Goal: Transaction & Acquisition: Purchase product/service

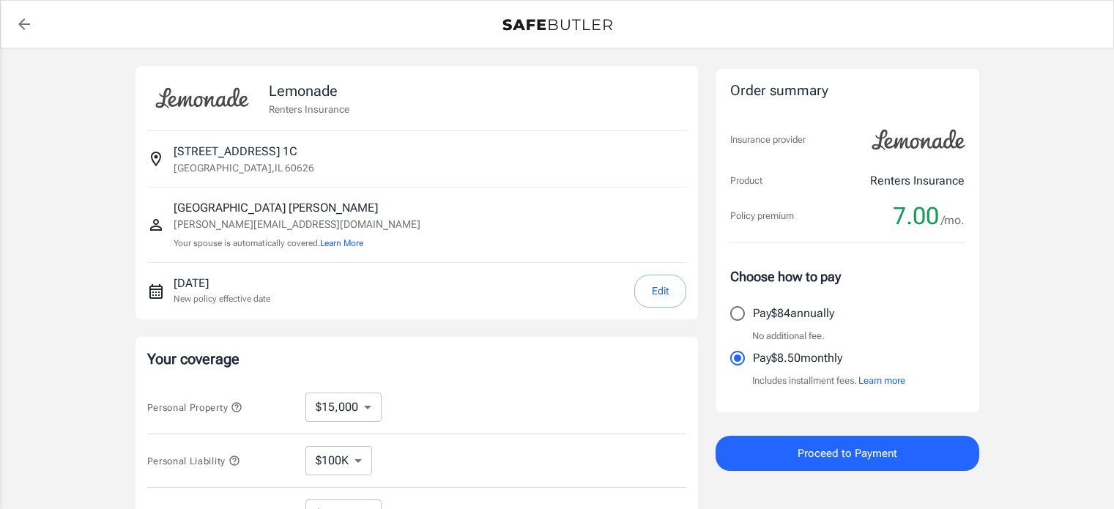
select select "15000"
select select "500"
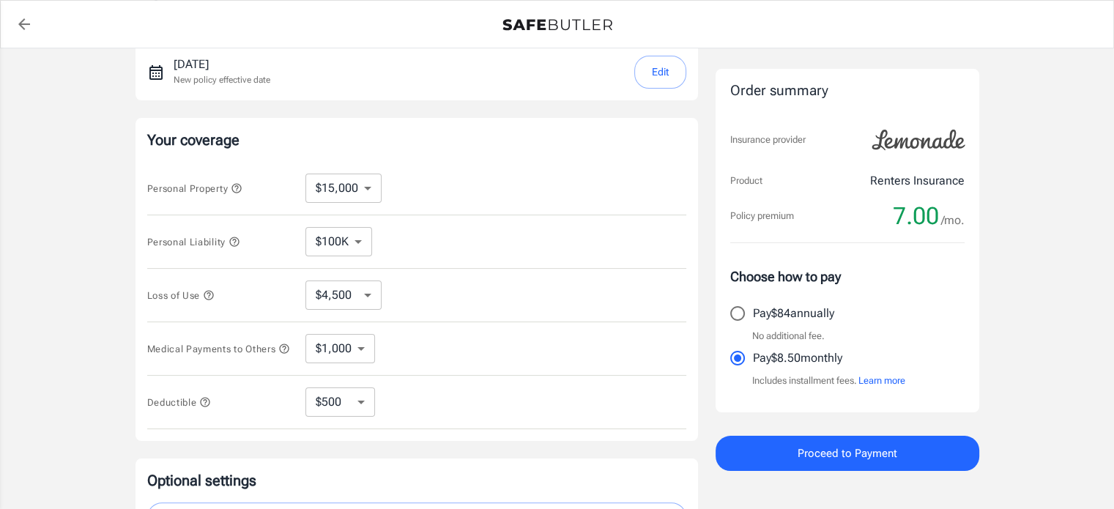
scroll to position [220, 0]
click at [349, 191] on select "$10,000 $15,000 $20,000 $25,000 $30,000 $40,000 $50,000 $100K $150K $200K $250K" at bounding box center [344, 187] width 76 height 29
select select "10000"
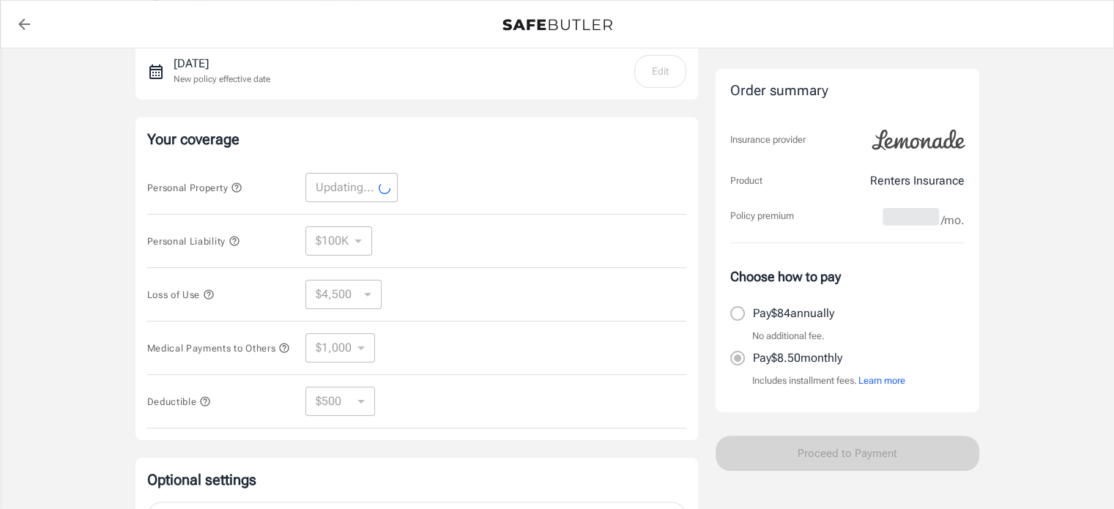
select select "10000"
select select "3000"
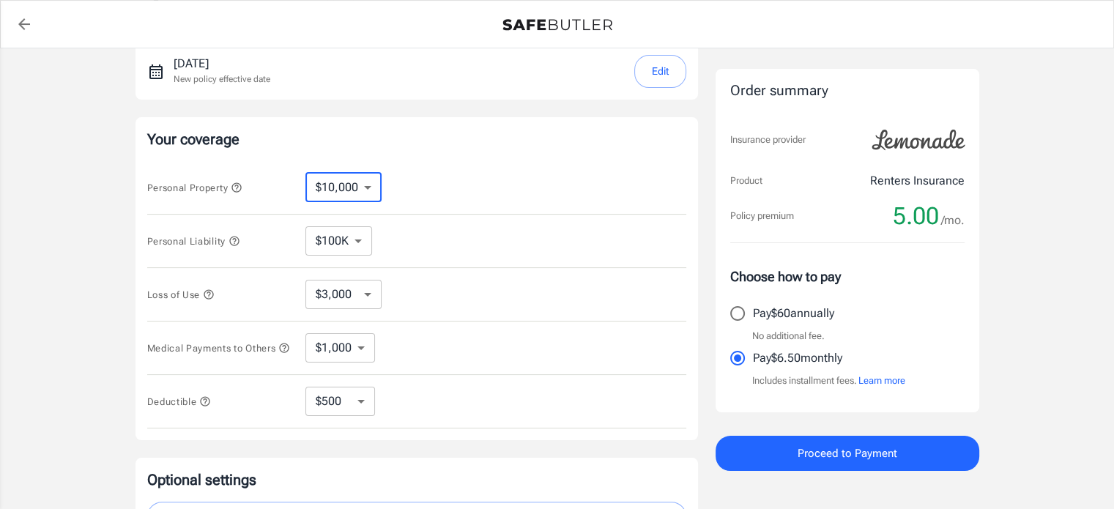
click at [336, 188] on select "$10,000 $15,000 $20,000 $25,000 $30,000 $40,000 $50,000 $100K $150K $200K $250K" at bounding box center [344, 187] width 76 height 29
select select "15000"
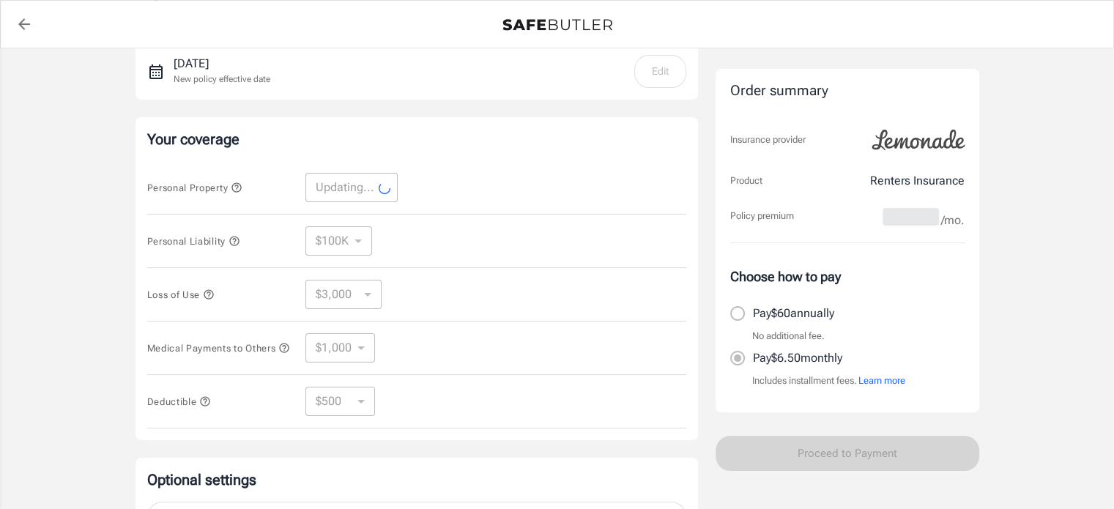
select select "15000"
select select "4500"
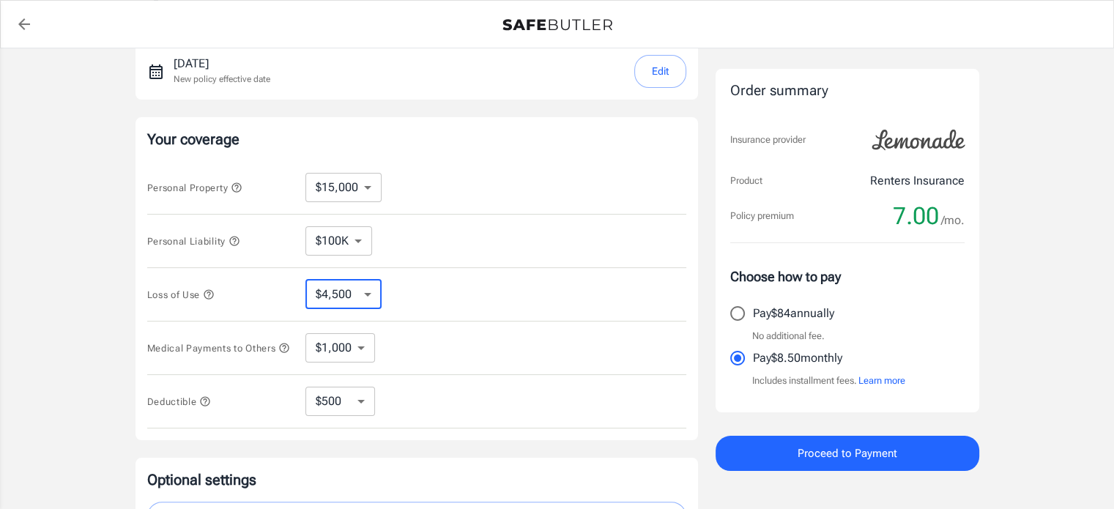
click at [336, 292] on select "$4,500 $7,500 $13,500 $22,500 $34,500 $55,500 $85,500 $130K $200K" at bounding box center [344, 294] width 76 height 29
click at [248, 275] on div "Loss of Use $4,500 $7,500 $13,500 $22,500 $34,500 $55,500 $85,500 $130K $200K ​" at bounding box center [416, 294] width 539 height 53
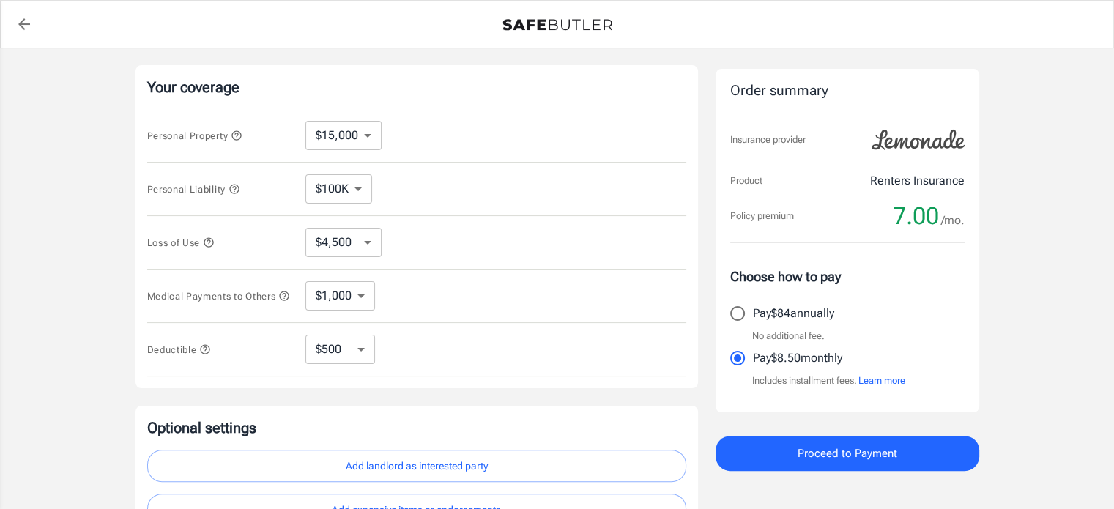
scroll to position [271, 0]
click at [333, 295] on select "$1,000 $2,000 $3,000 $4,000 $5,000" at bounding box center [341, 296] width 70 height 29
click at [248, 299] on button "Medical Payments to Others" at bounding box center [219, 297] width 144 height 18
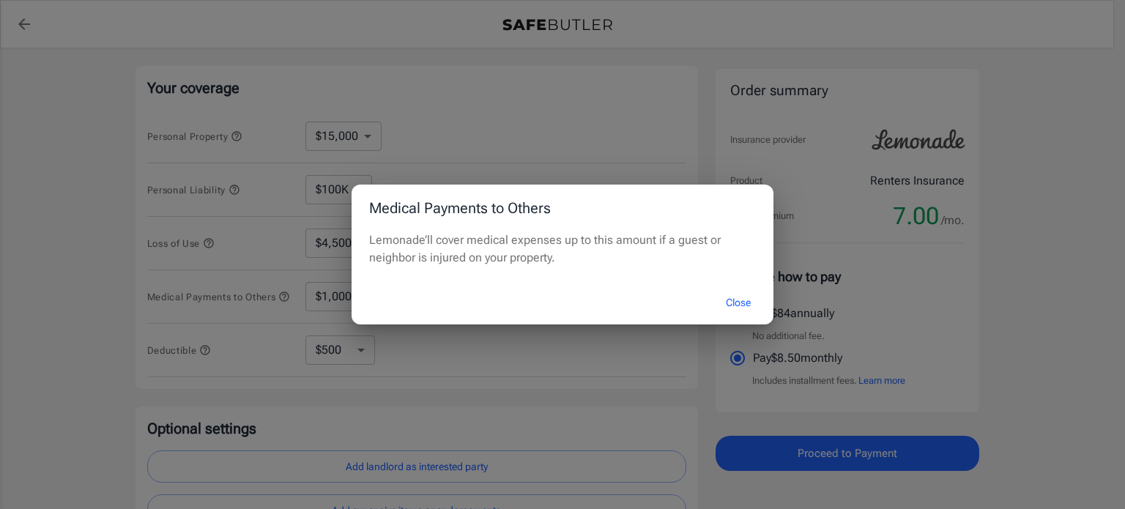
click at [741, 300] on button "Close" at bounding box center [738, 303] width 59 height 32
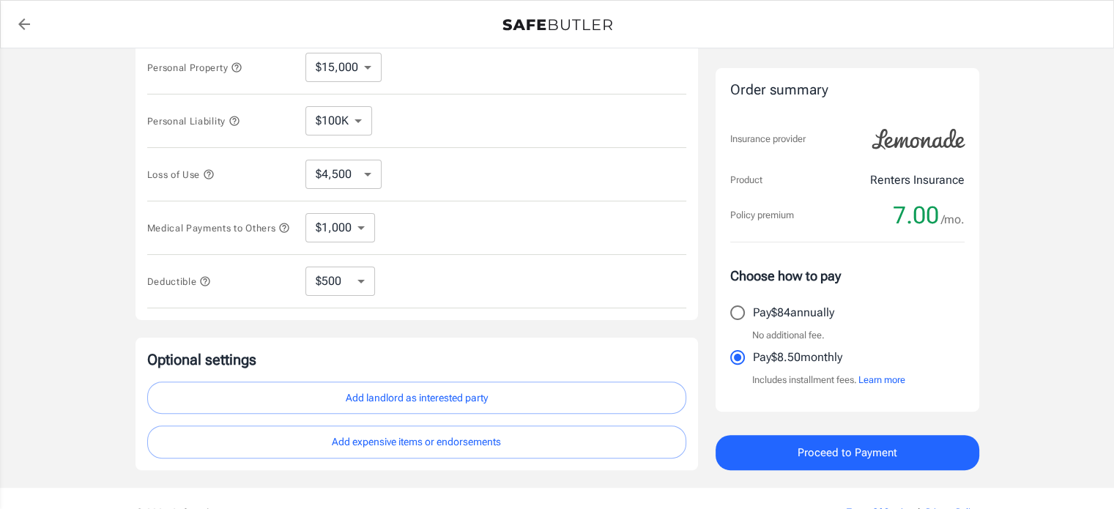
scroll to position [341, 0]
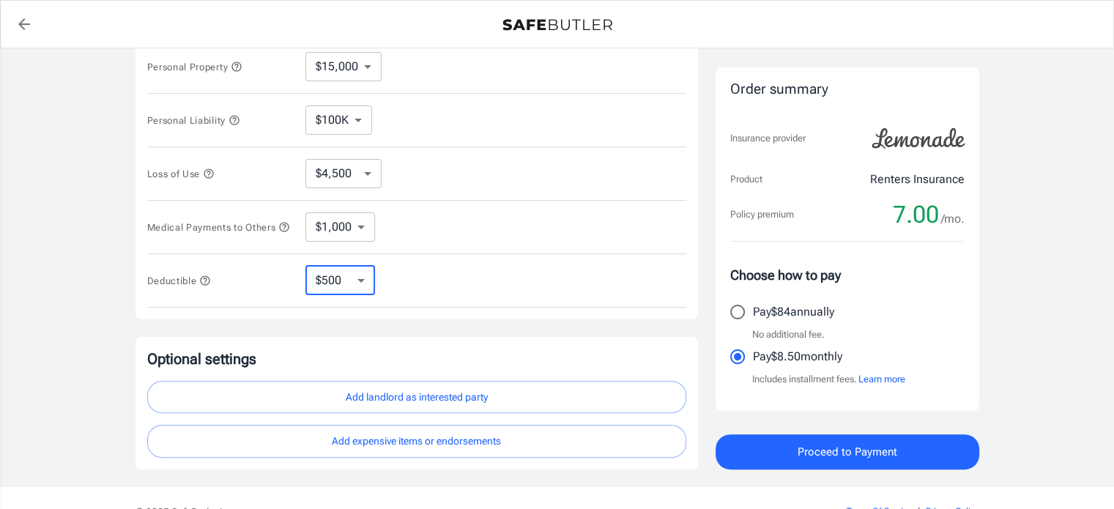
click at [355, 286] on select "$250 $500 $1,000 $2,500" at bounding box center [341, 280] width 70 height 29
select select "250"
click at [322, 285] on select "$250 $500 $1,000 $2,500" at bounding box center [341, 280] width 70 height 29
select select "500"
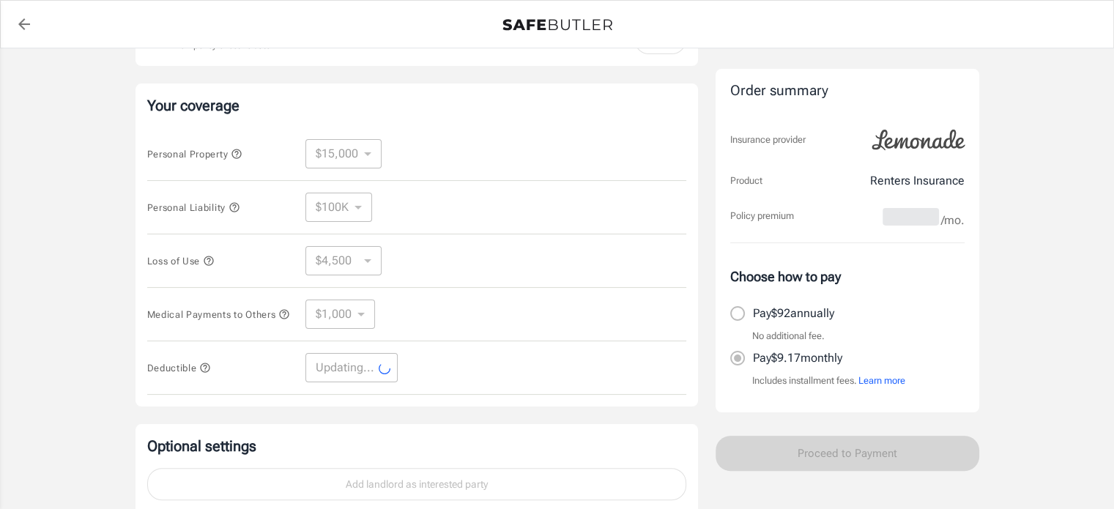
scroll to position [254, 0]
select select "500"
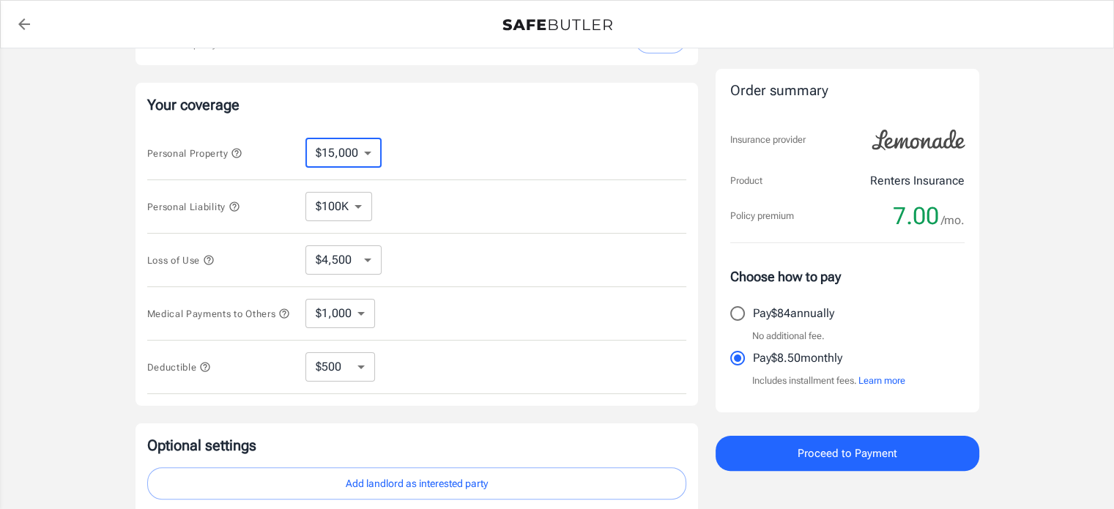
click at [329, 158] on select "$10,000 $15,000 $20,000 $25,000 $30,000 $40,000 $50,000 $100K $150K $200K $250K" at bounding box center [344, 152] width 76 height 29
select select "10000"
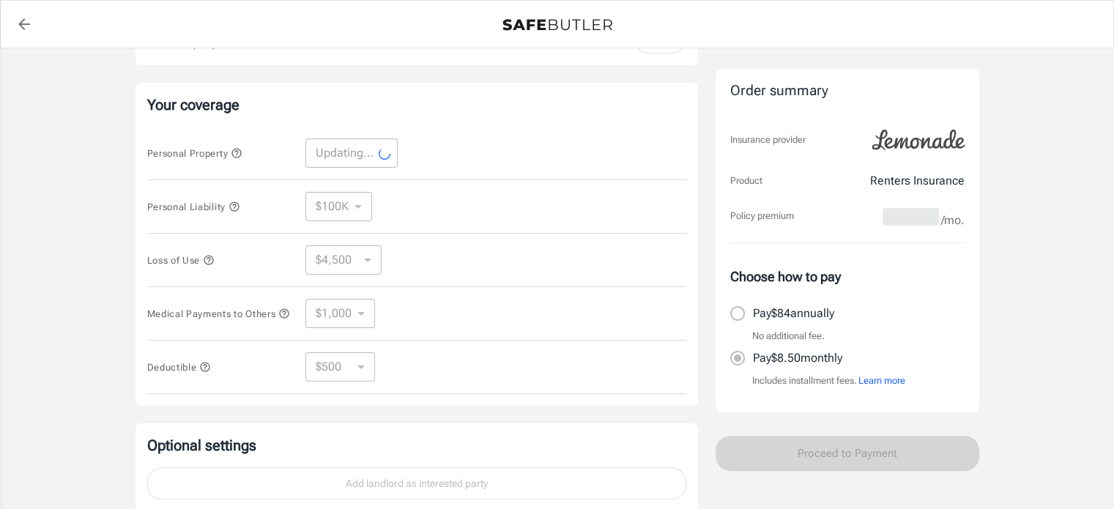
select select "10000"
select select "3000"
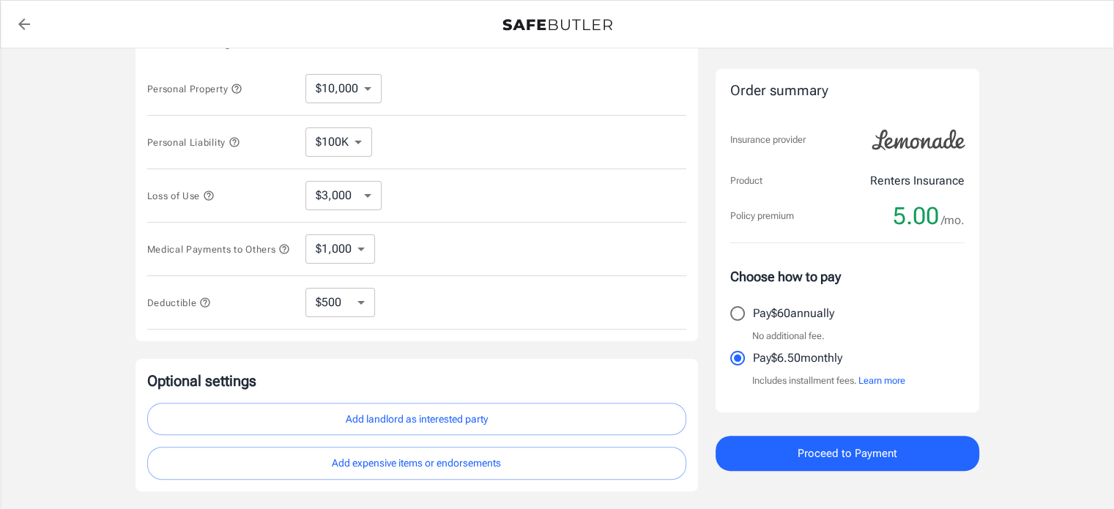
scroll to position [320, 0]
click at [332, 92] on select "$10,000 $15,000 $20,000 $25,000 $30,000 $40,000 $50,000 $100K $150K $200K $250K" at bounding box center [344, 87] width 76 height 29
select select "15000"
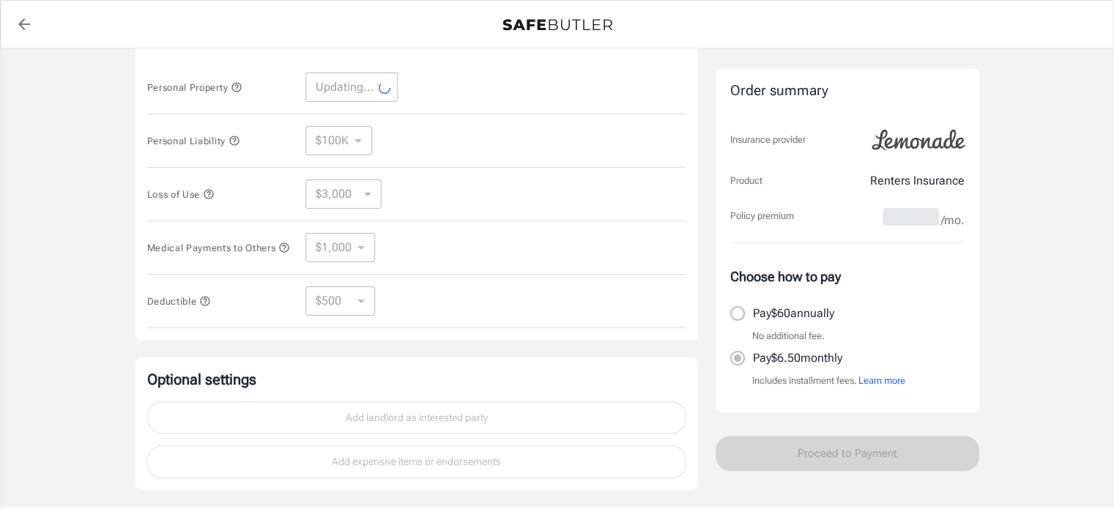
select select "15000"
select select "4500"
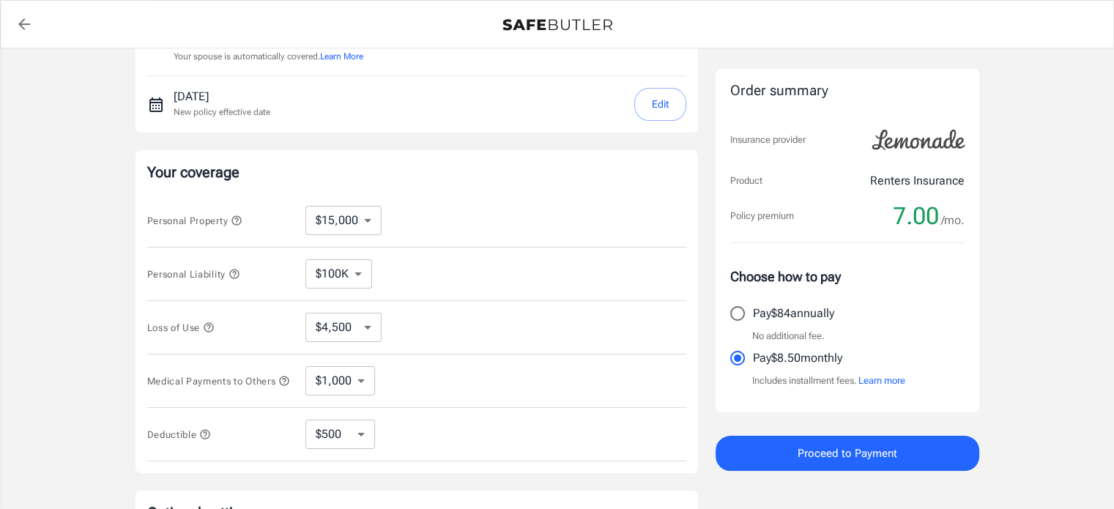
scroll to position [219, 0]
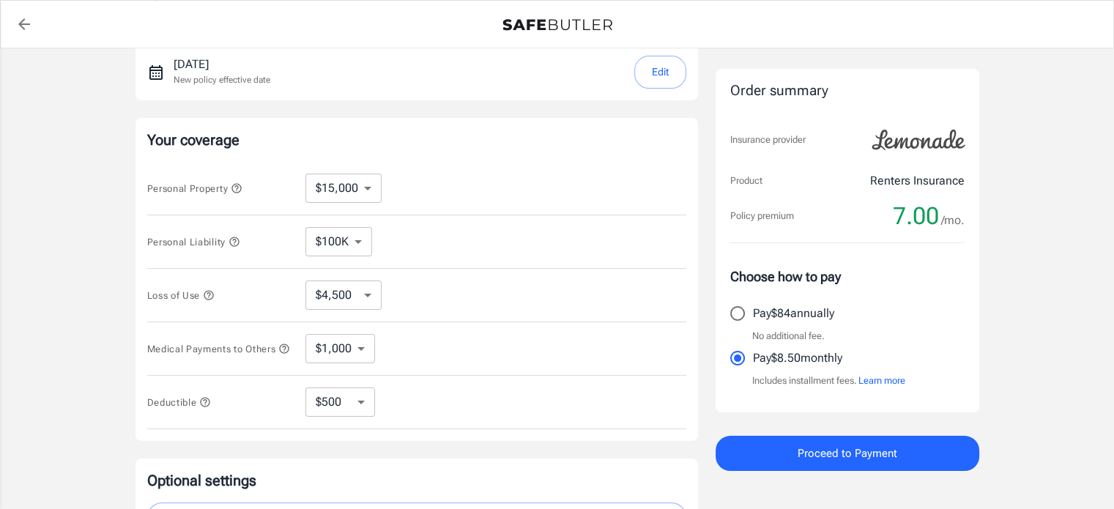
click at [239, 187] on icon "button" at bounding box center [237, 188] width 12 height 12
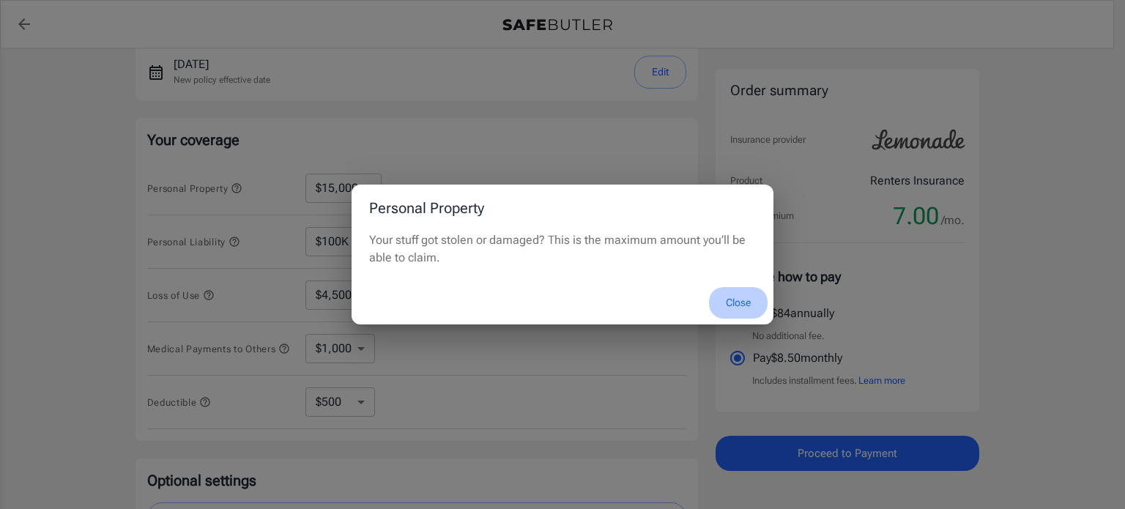
click at [740, 302] on button "Close" at bounding box center [738, 303] width 59 height 32
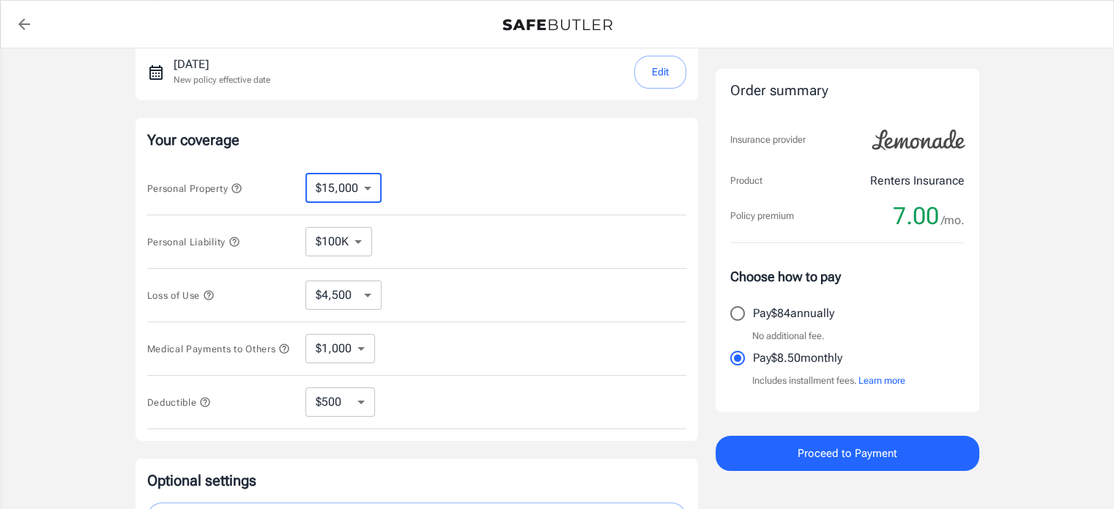
click at [333, 188] on select "$10,000 $15,000 $20,000 $25,000 $30,000 $40,000 $50,000 $100K $150K $200K $250K" at bounding box center [344, 188] width 76 height 29
click at [251, 162] on div "Personal Property $10,000 $15,000 $20,000 $25,000 $30,000 $40,000 $50,000 $100K…" at bounding box center [416, 188] width 539 height 53
click at [316, 201] on select "$10,000 $15,000 $20,000 $25,000 $30,000 $40,000 $50,000 $100K $150K $200K $250K" at bounding box center [344, 188] width 76 height 29
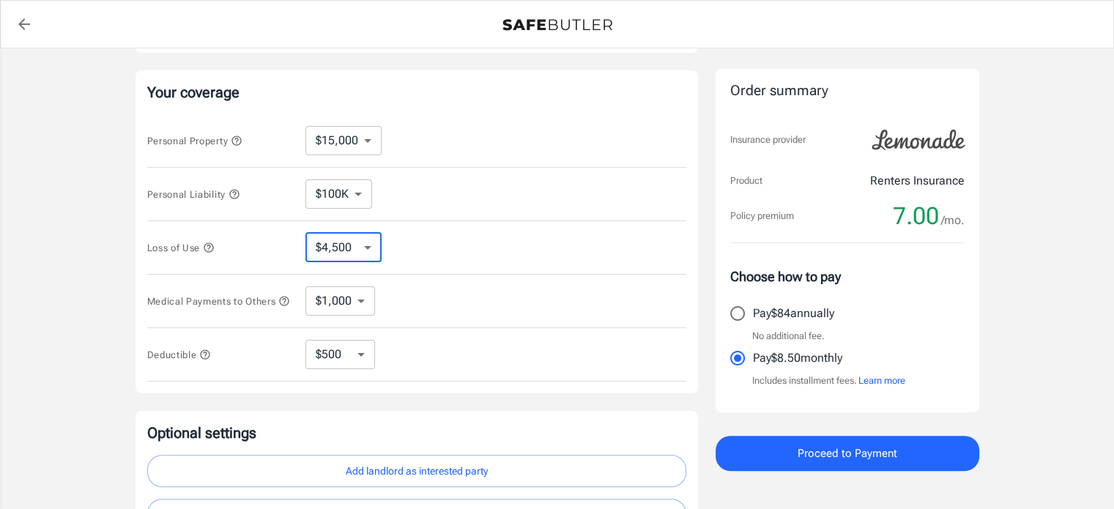
click at [311, 242] on select "$4,500 $7,500 $13,500 $22,500 $34,500 $55,500 $85,500 $130K $200K" at bounding box center [344, 247] width 76 height 29
click at [205, 247] on icon "button" at bounding box center [209, 247] width 10 height 10
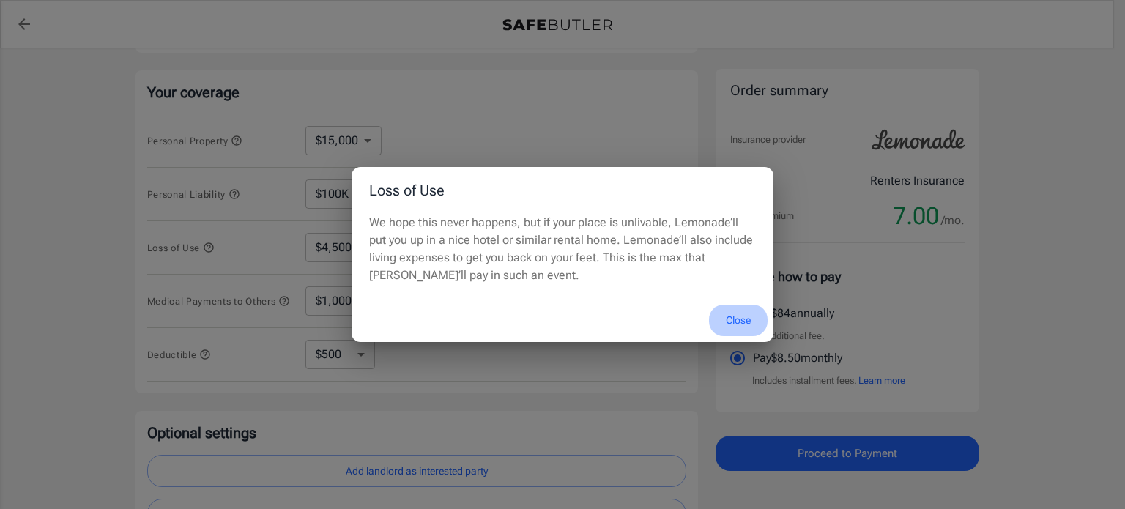
click at [737, 312] on button "Close" at bounding box center [738, 321] width 59 height 32
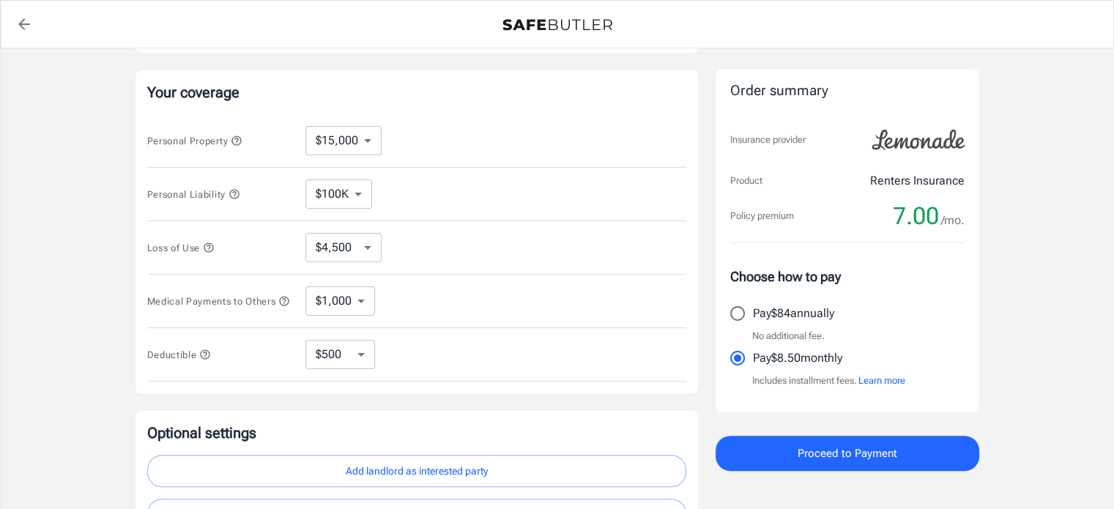
click at [239, 194] on icon "button" at bounding box center [235, 194] width 12 height 12
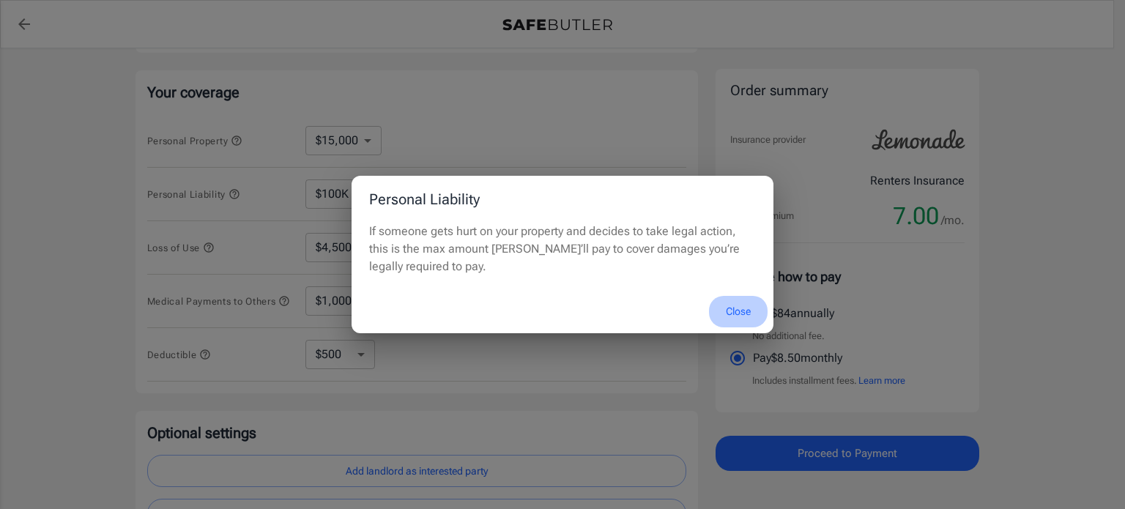
click at [741, 316] on button "Close" at bounding box center [738, 312] width 59 height 32
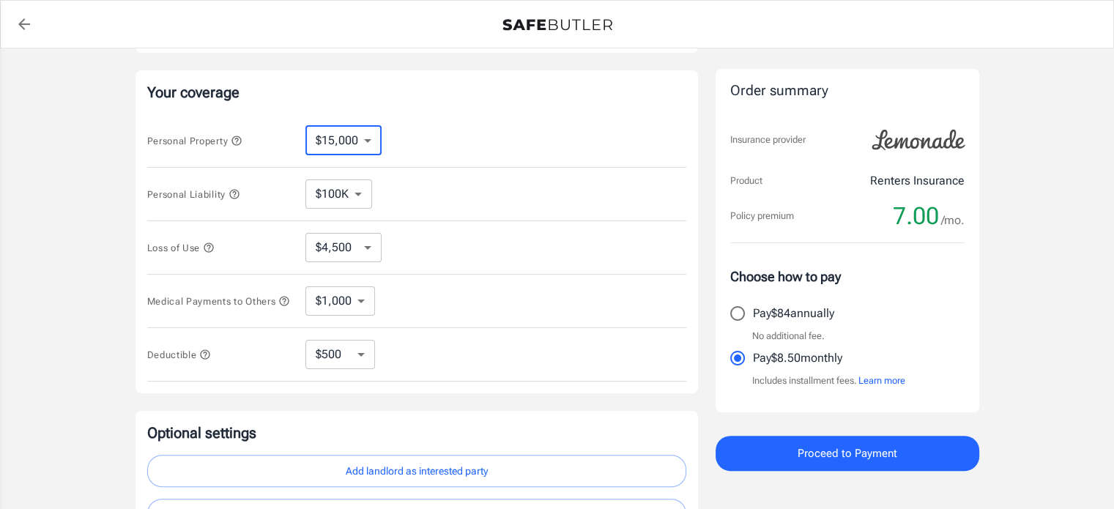
click at [328, 141] on select "$10,000 $15,000 $20,000 $25,000 $30,000 $40,000 $50,000 $100K $150K $200K $250K" at bounding box center [344, 140] width 76 height 29
select select "10000"
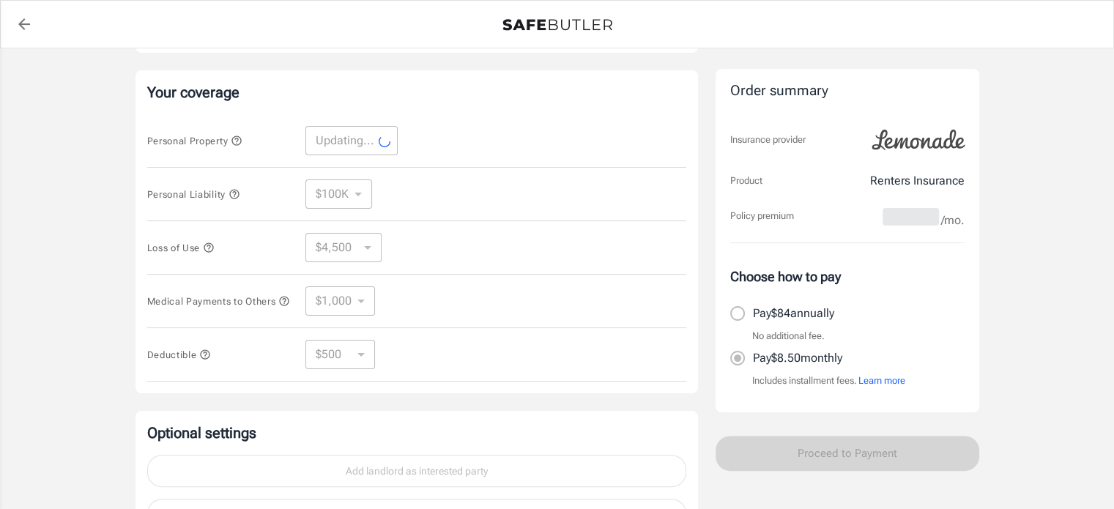
select select "10000"
select select "3000"
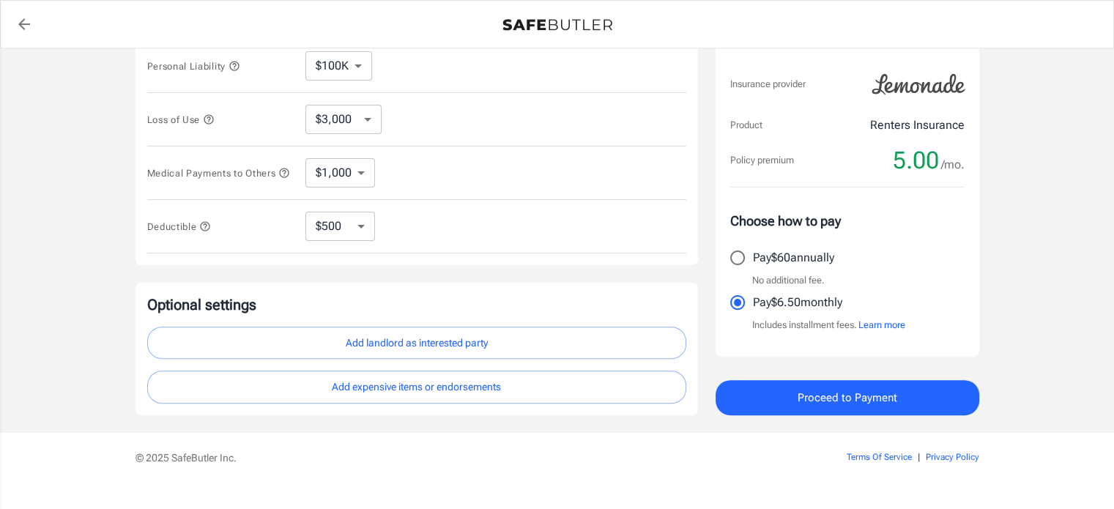
scroll to position [421, 0]
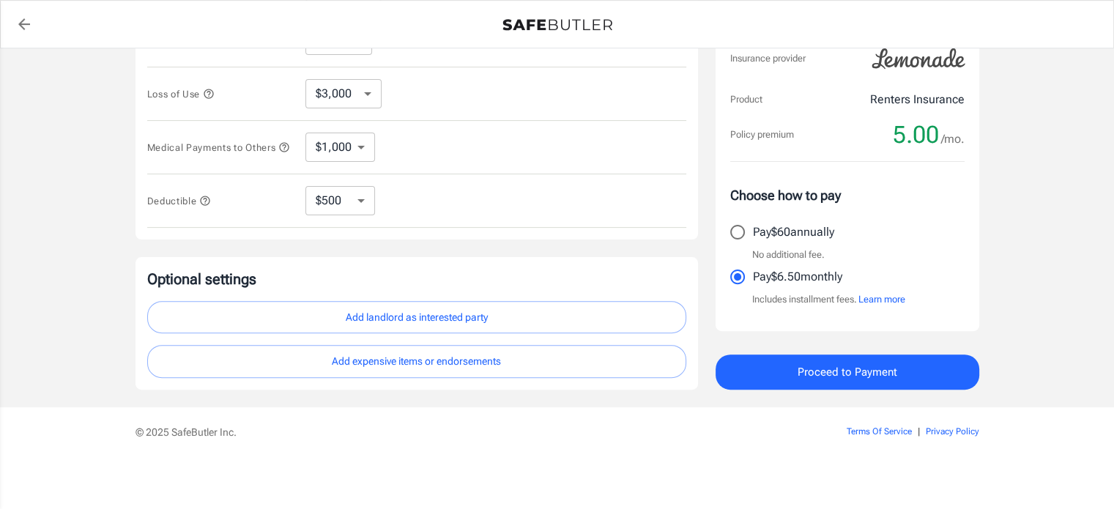
click at [208, 207] on icon "button" at bounding box center [205, 201] width 12 height 12
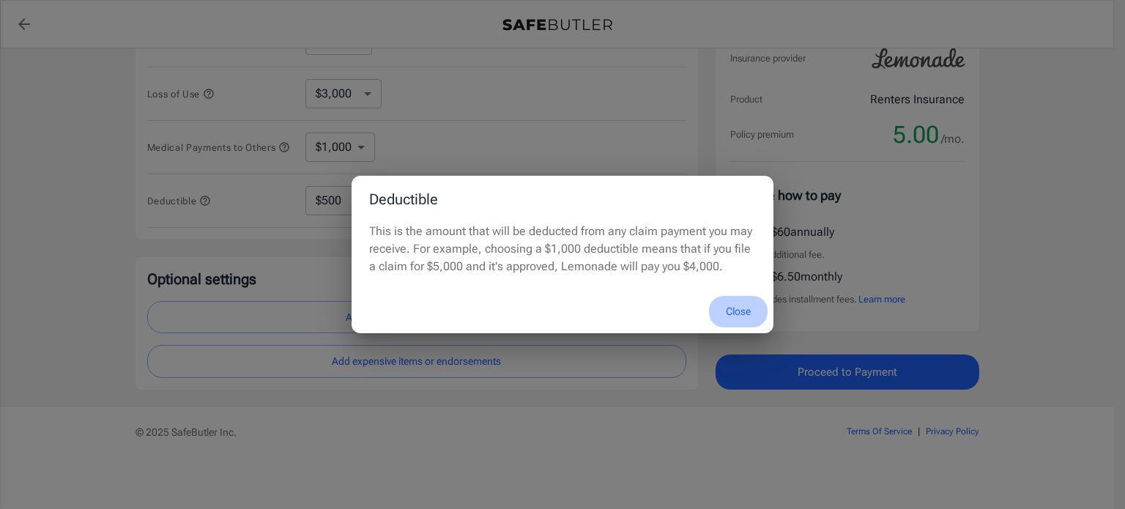
click at [733, 297] on button "Close" at bounding box center [738, 312] width 59 height 32
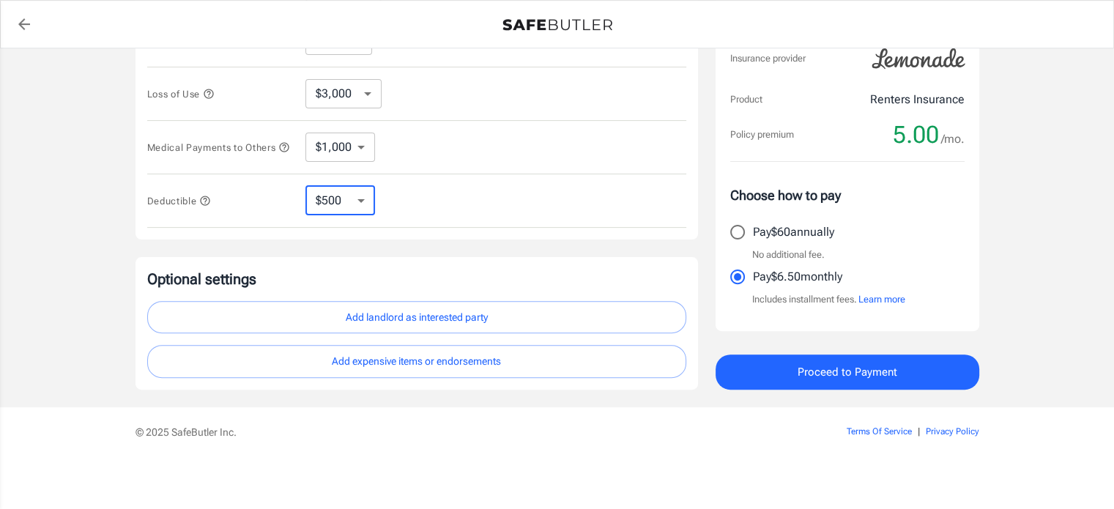
click at [342, 201] on select "$250 $500 $1,000 $2,500" at bounding box center [341, 200] width 70 height 29
select select "2500"
click at [335, 201] on select "$250 $500 $1,000 $2,500" at bounding box center [341, 200] width 70 height 29
select select "500"
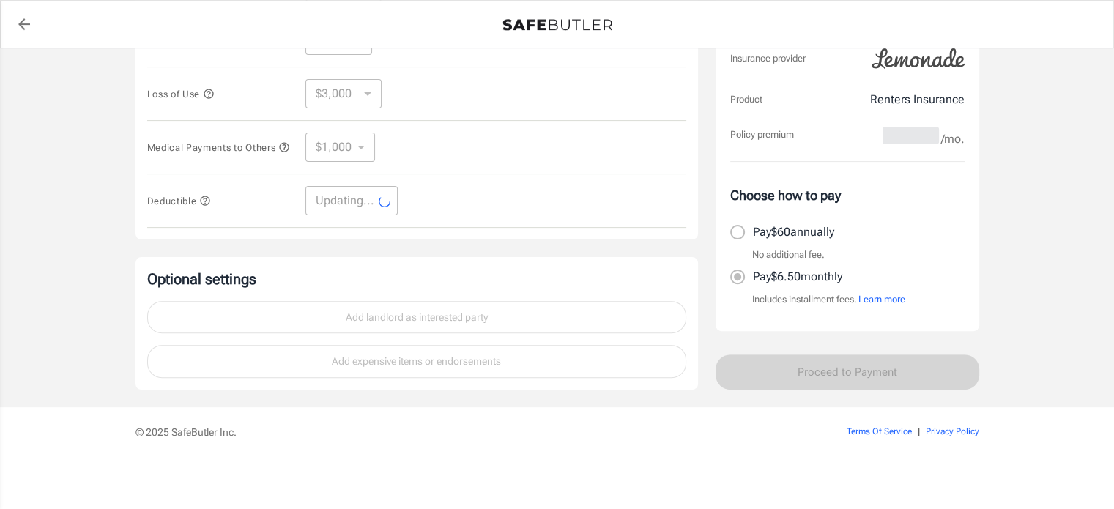
select select "500"
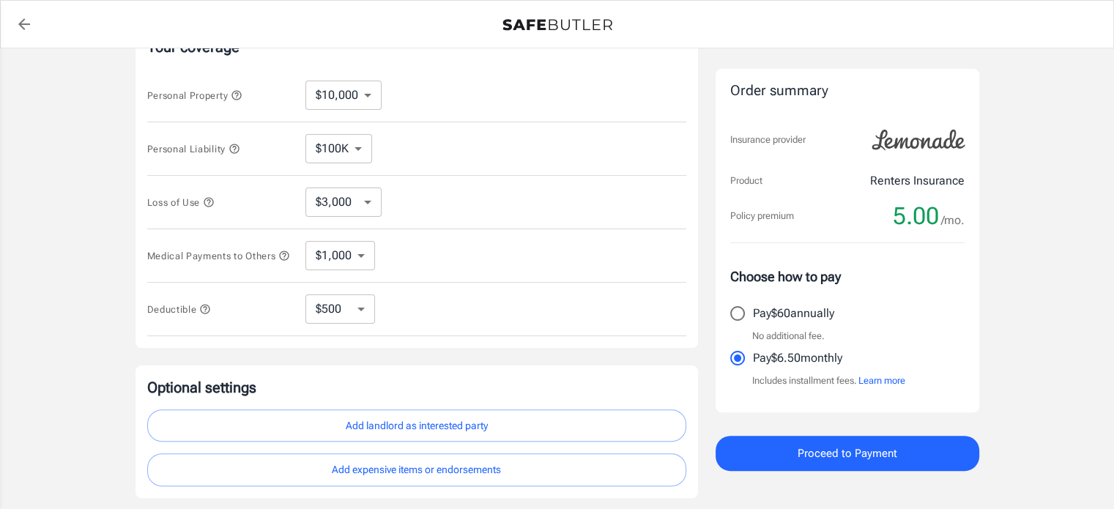
scroll to position [317, 0]
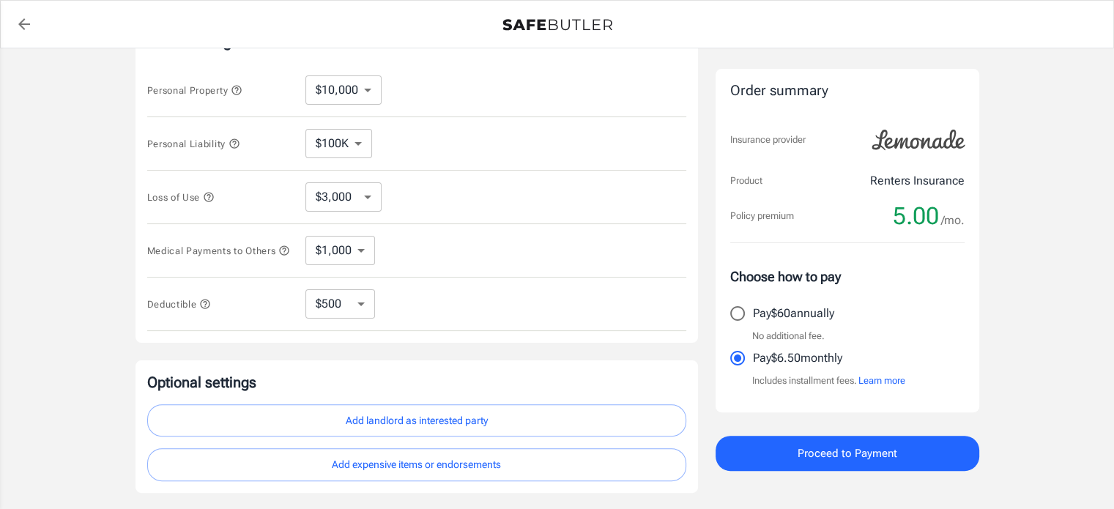
click at [804, 438] on button "Proceed to Payment" at bounding box center [848, 453] width 264 height 35
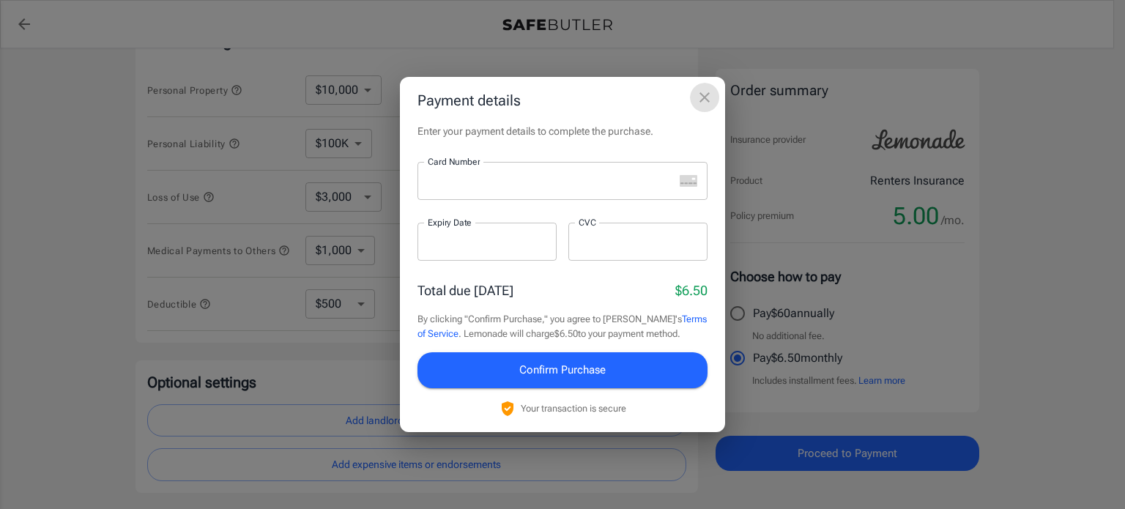
click at [699, 97] on icon "close" at bounding box center [705, 98] width 18 height 18
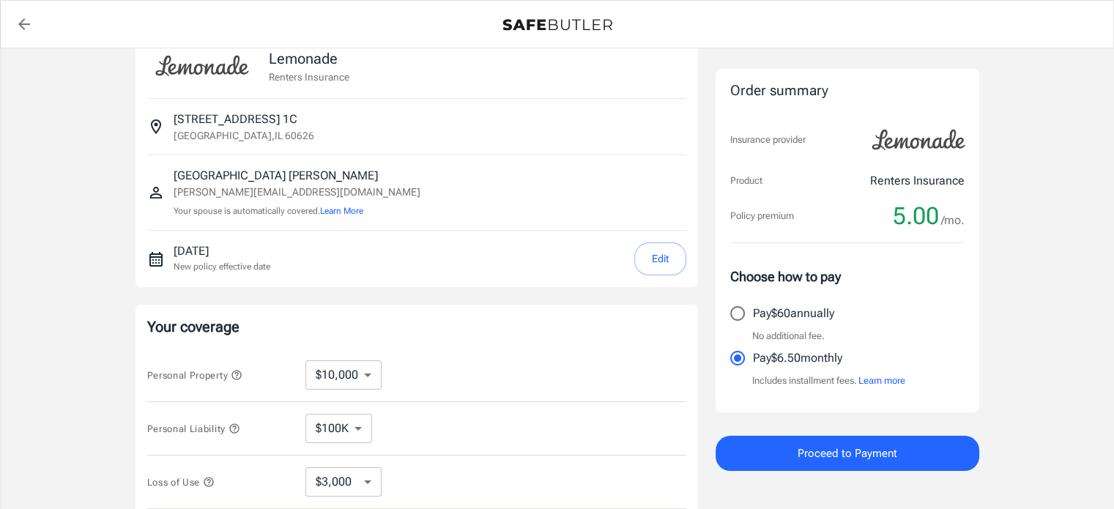
scroll to position [0, 0]
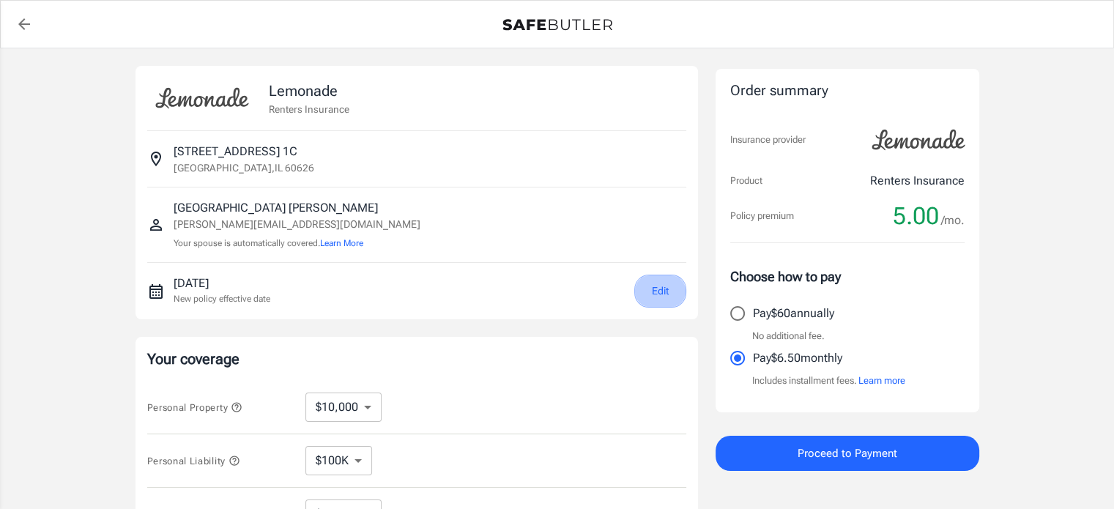
click at [652, 285] on button "Edit" at bounding box center [660, 291] width 52 height 33
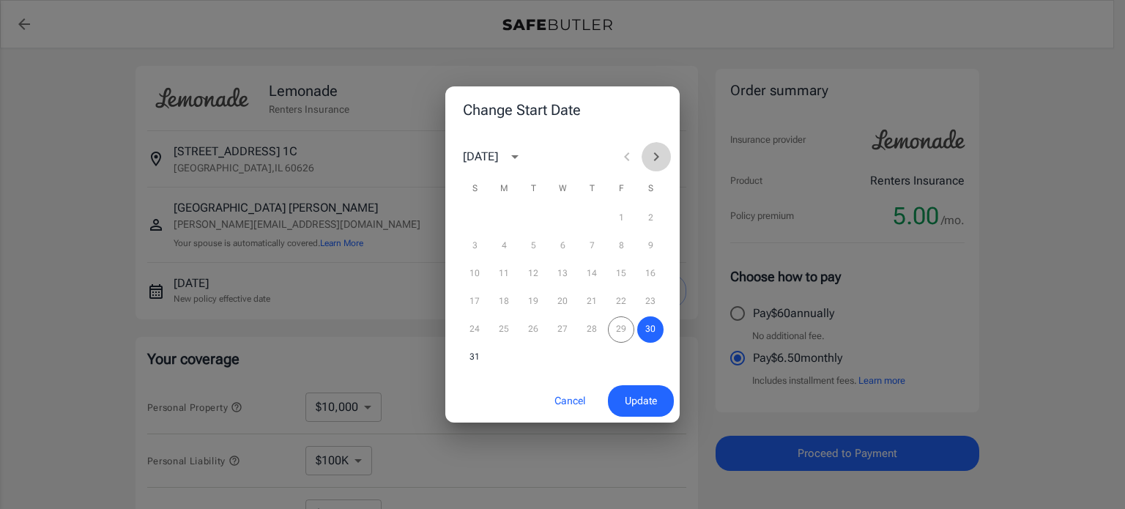
click at [652, 153] on icon "Next month" at bounding box center [657, 157] width 18 height 18
click at [503, 210] on button "1" at bounding box center [504, 218] width 26 height 26
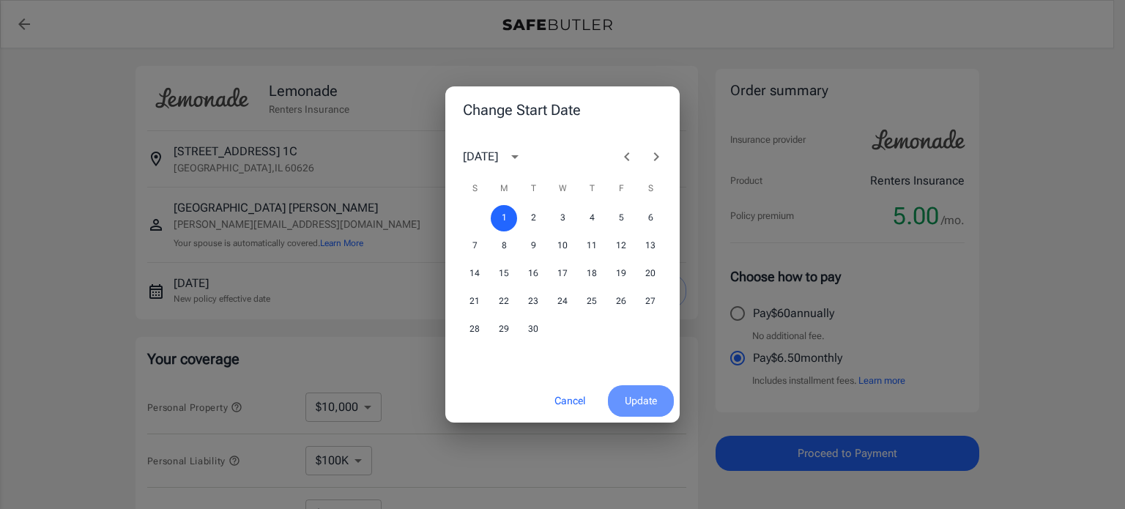
click at [629, 391] on button "Update" at bounding box center [641, 401] width 66 height 32
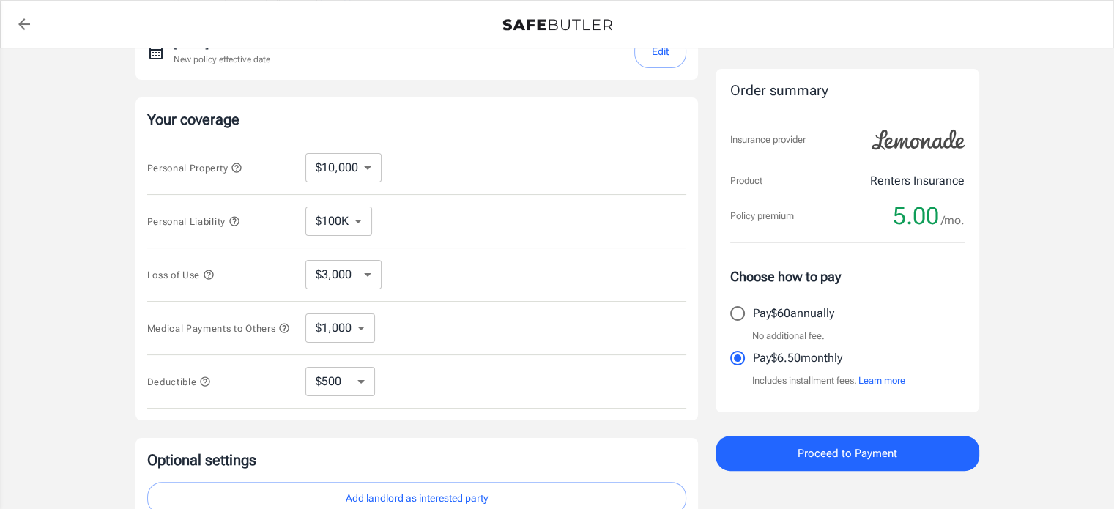
scroll to position [424, 0]
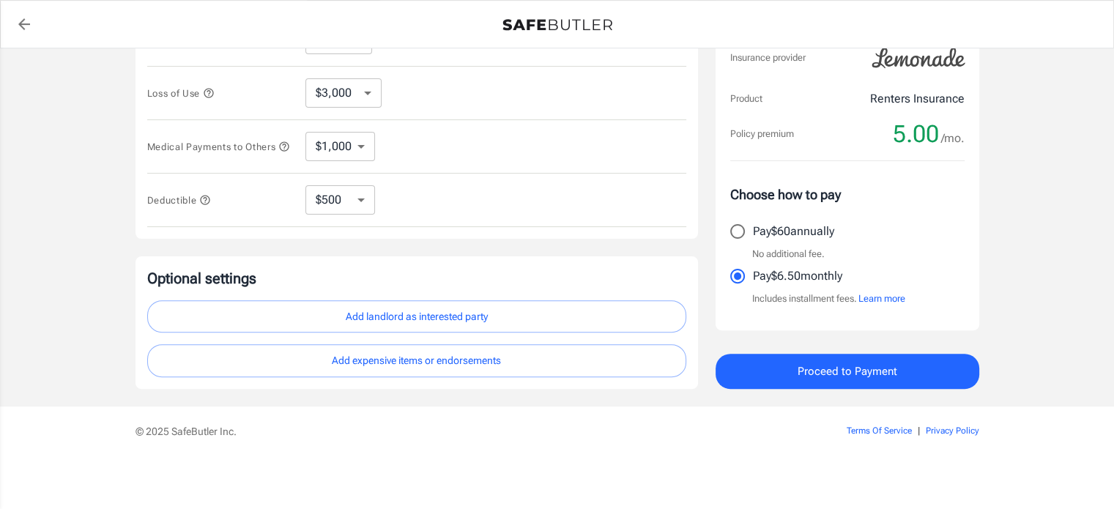
click at [360, 362] on button "Add expensive items or endorsements" at bounding box center [416, 360] width 539 height 33
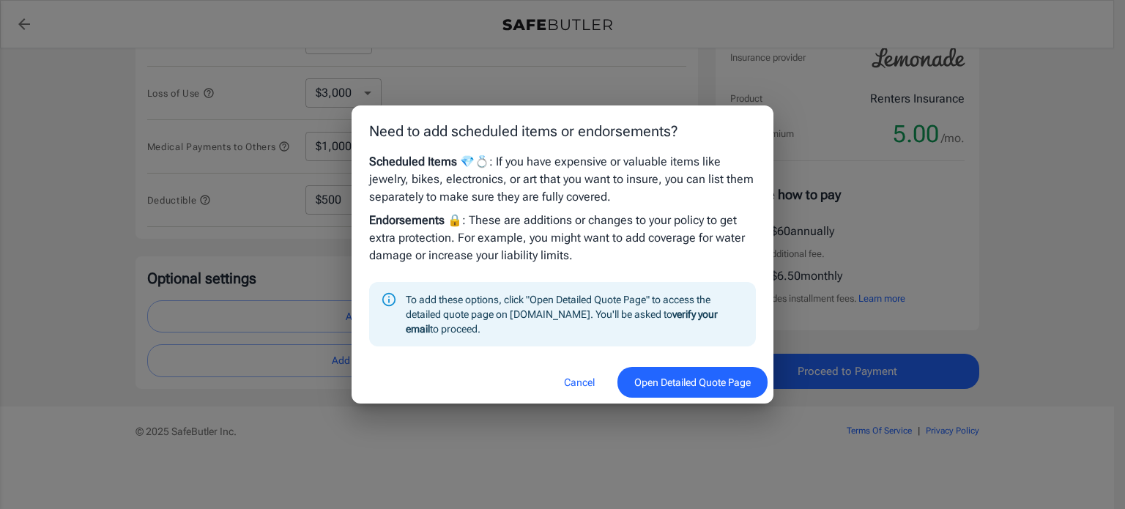
click at [566, 377] on button "Cancel" at bounding box center [579, 383] width 64 height 32
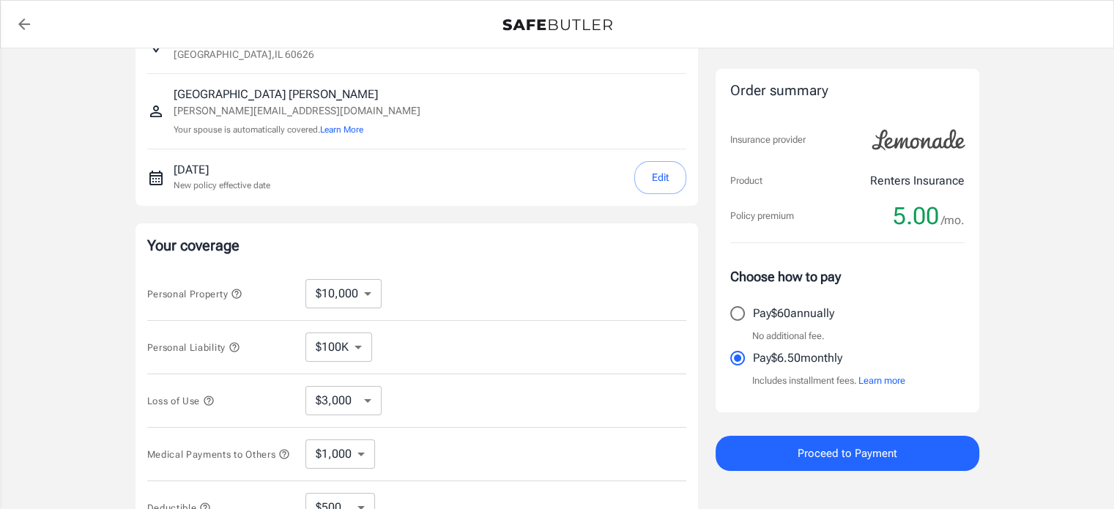
scroll to position [88, 0]
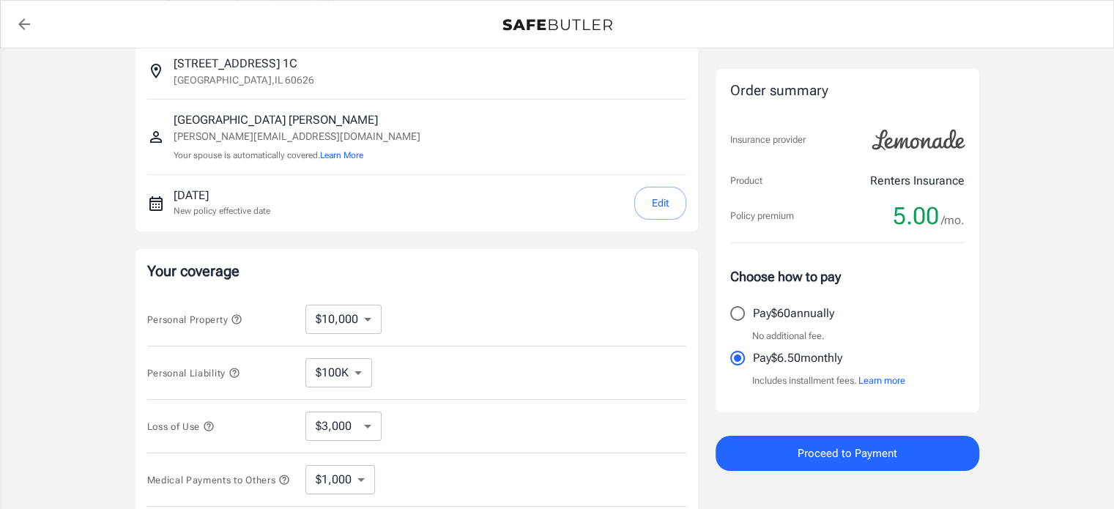
click at [333, 425] on select "$3,000 $6,000 $12,000 $21,000 $36,000 $60,000 $96,000 $153K $198K" at bounding box center [344, 426] width 76 height 29
click at [306, 412] on select "$3,000 $6,000 $12,000 $21,000 $36,000 $60,000 $96,000 $153K $198K" at bounding box center [344, 426] width 76 height 29
click at [325, 424] on select "$3,000 $6,000 $12,000 $21,000 $36,000 $60,000 $96,000 $153K $198K" at bounding box center [344, 426] width 76 height 29
select select "6000"
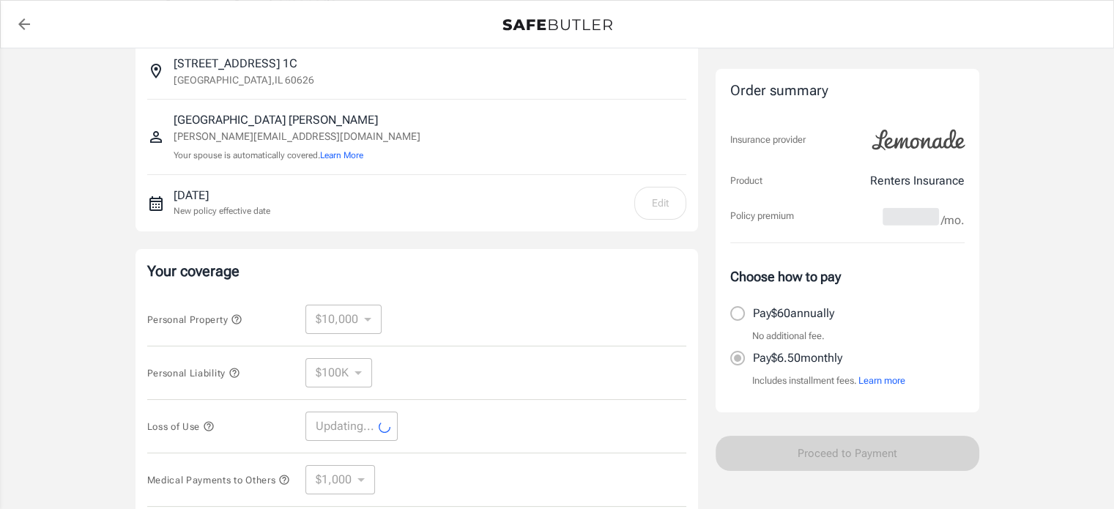
select select "6000"
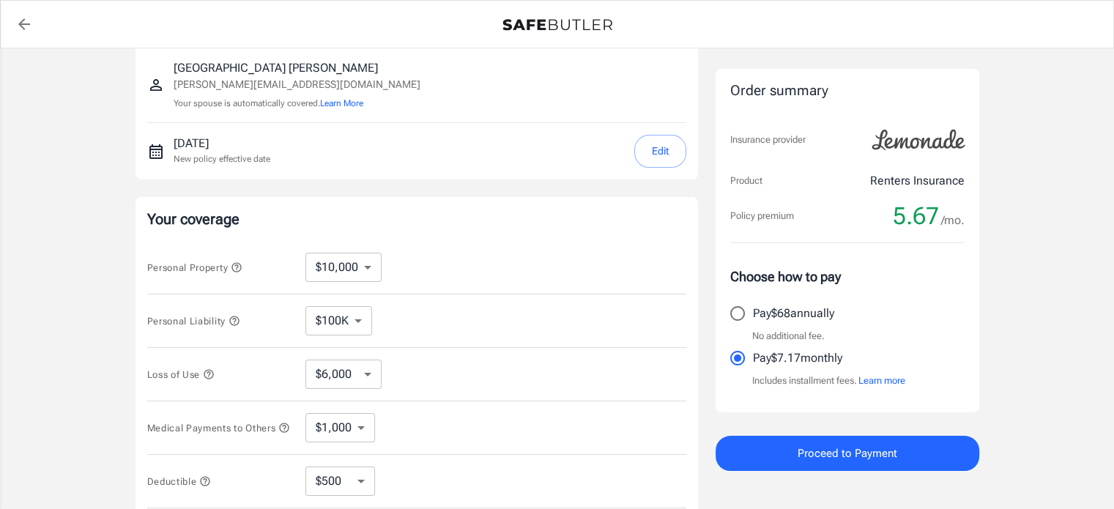
scroll to position [141, 0]
click at [335, 267] on select "$10,000 $15,000 $20,000 $25,000 $30,000 $40,000 $50,000 $100K $150K $200K $250K" at bounding box center [344, 265] width 76 height 29
select select "15000"
click at [344, 260] on select "$10,000 $15,000 $20,000 $25,000 $30,000 $40,000 $50,000 $100K $150K $200K $250K" at bounding box center [344, 265] width 76 height 29
select select "10000"
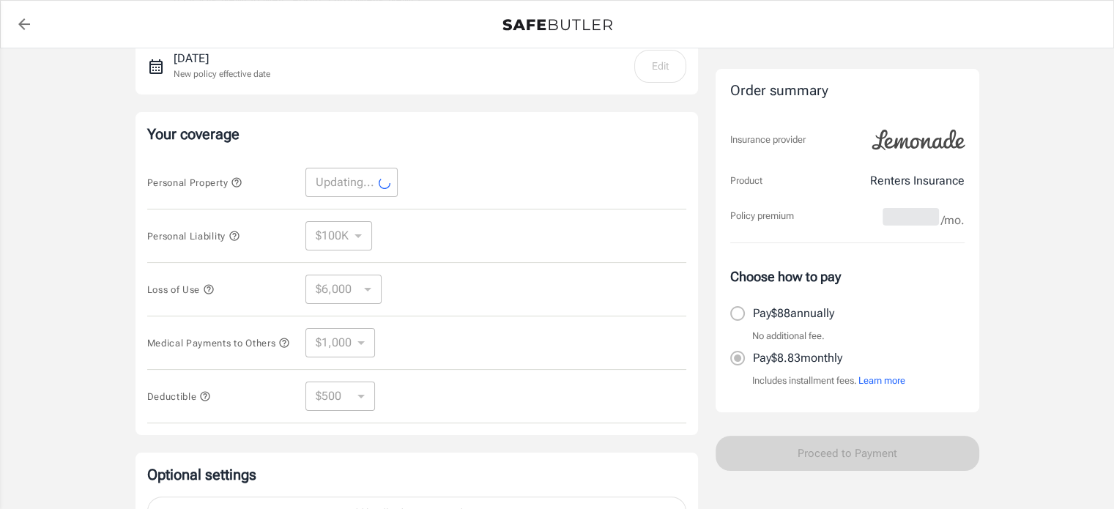
scroll to position [229, 0]
select select "10000"
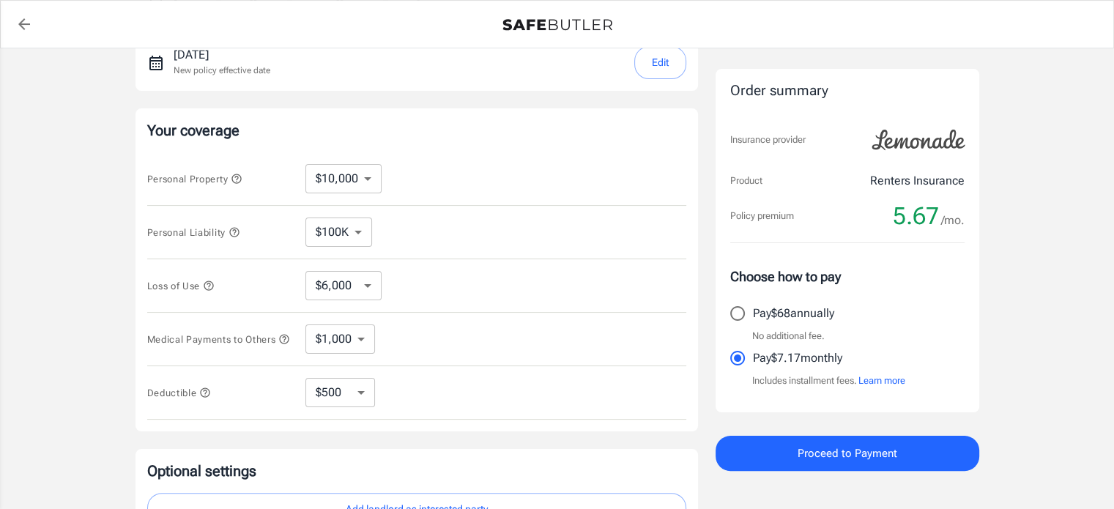
click at [333, 286] on select "$3,000 $6,000 $12,000 $21,000 $36,000 $60,000 $96,000 $153K $198K" at bounding box center [344, 285] width 76 height 29
click at [522, 275] on div "Loss of Use $3,000 $6,000 $12,000 $21,000 $36,000 $60,000 $96,000 $153K $198K ​" at bounding box center [416, 285] width 539 height 53
click at [341, 294] on select "$3,000 $6,000 $12,000 $21,000 $36,000 $60,000 $96,000 $153K $198K" at bounding box center [344, 285] width 76 height 29
select select "3000"
click at [342, 287] on select "$3,000 $6,000 $12,000 $21,000 $36,000 $60,000 $96,000 $153K $198K" at bounding box center [344, 285] width 76 height 29
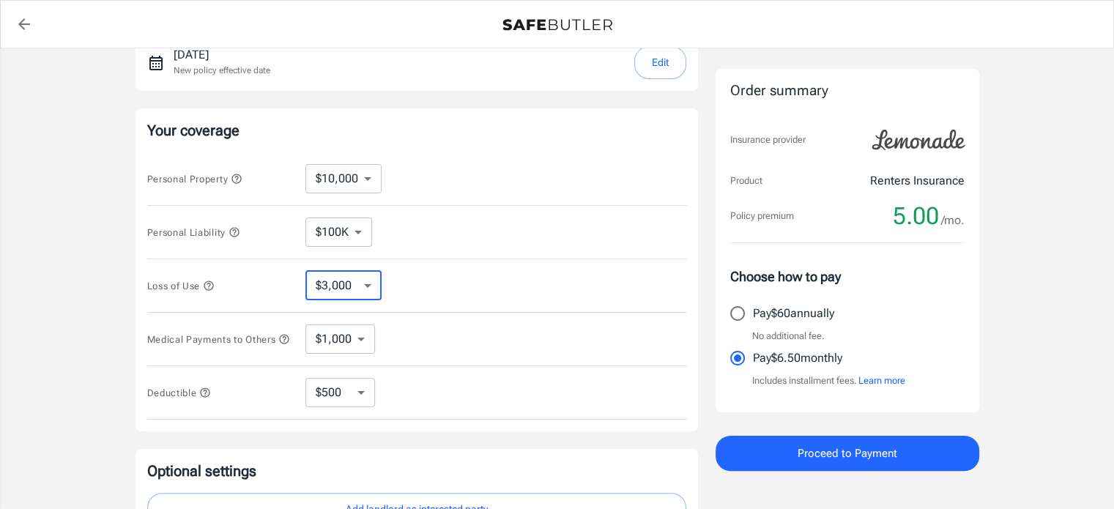
select select "6000"
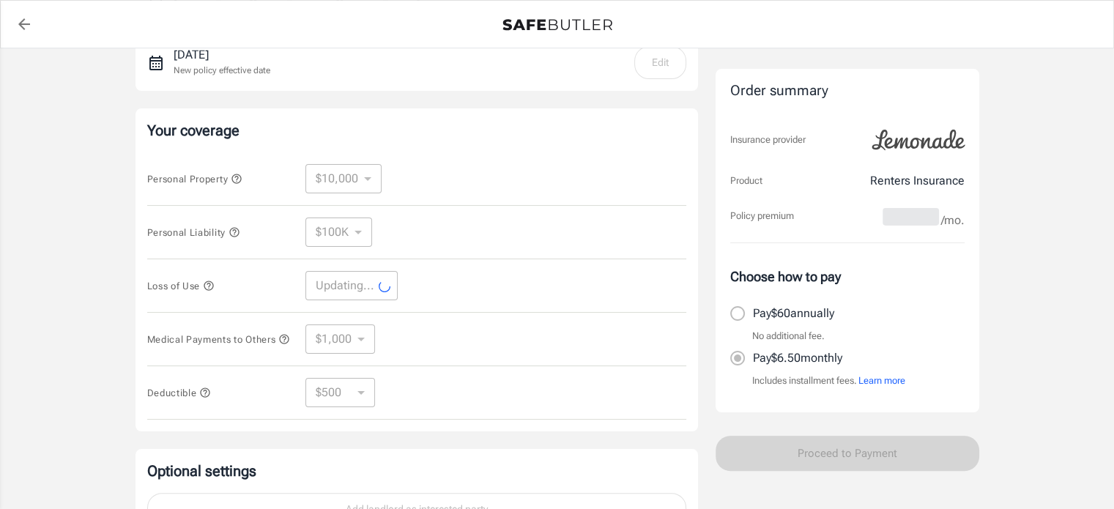
select select "6000"
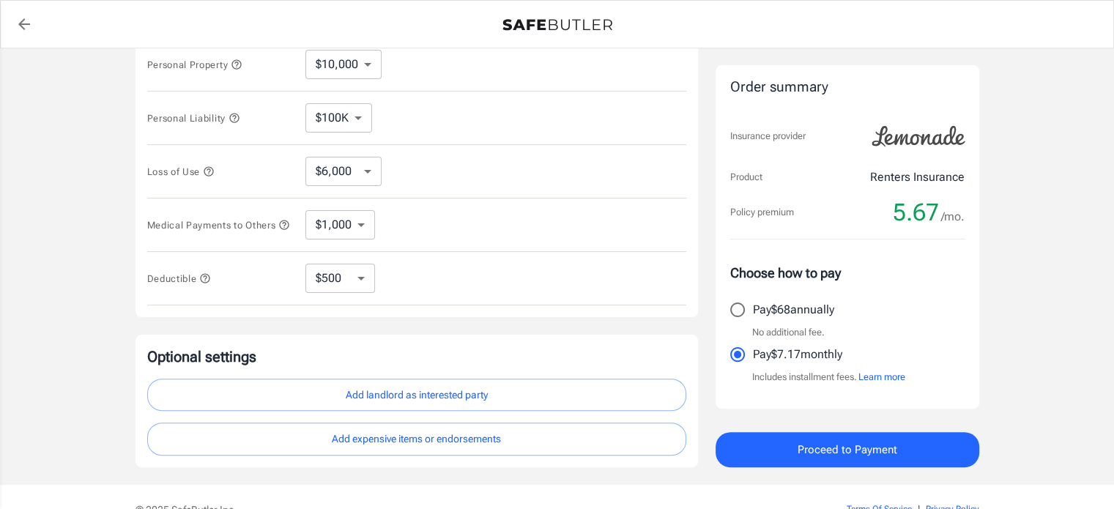
scroll to position [424, 0]
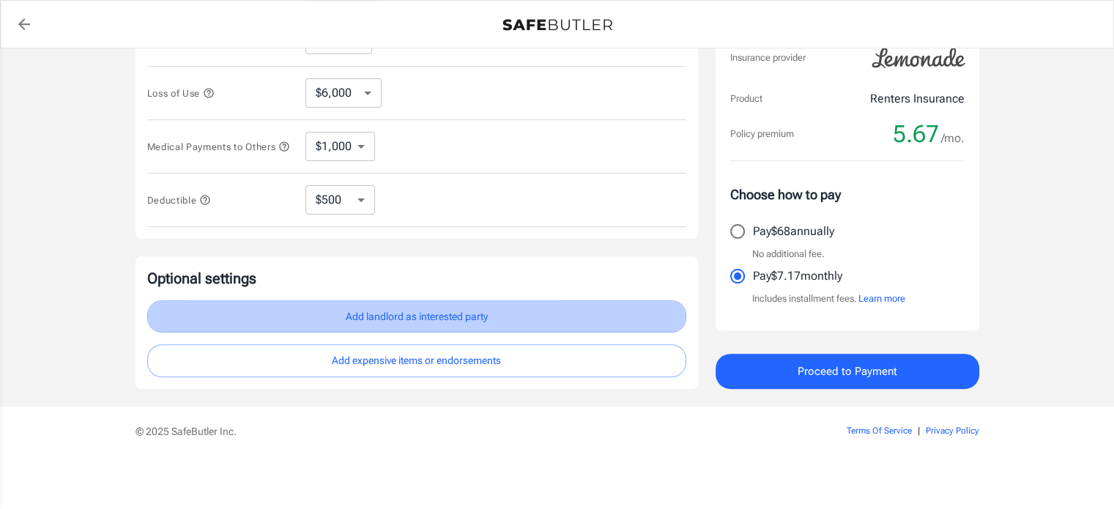
click at [300, 306] on button "Add landlord as interested party" at bounding box center [416, 316] width 539 height 33
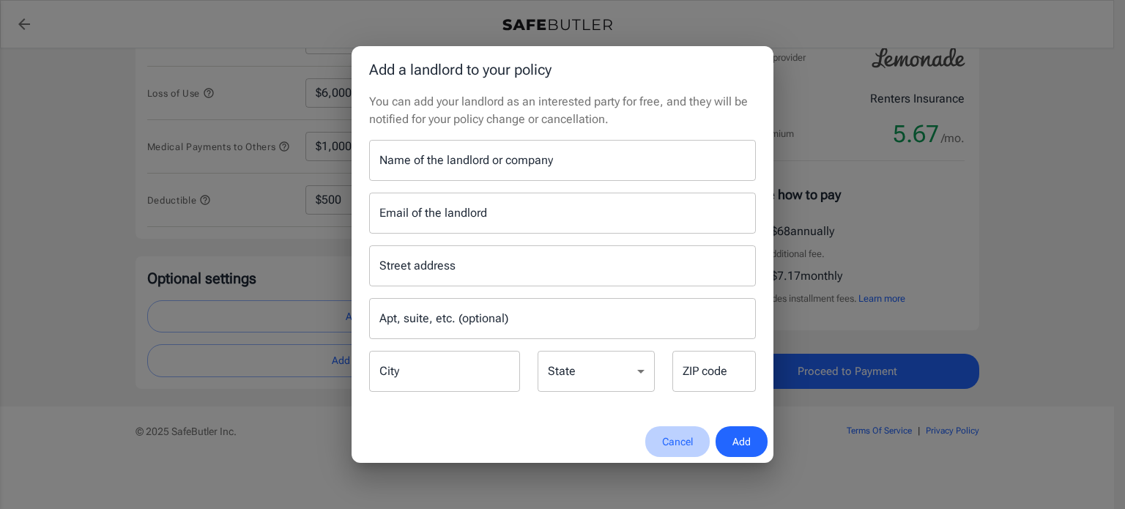
click at [684, 440] on button "Cancel" at bounding box center [677, 442] width 64 height 32
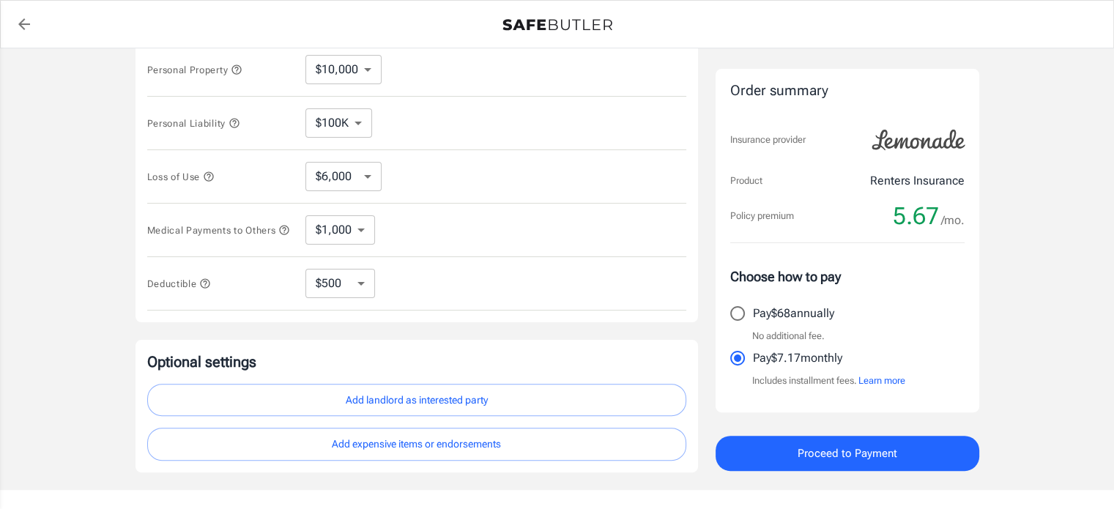
scroll to position [330, 0]
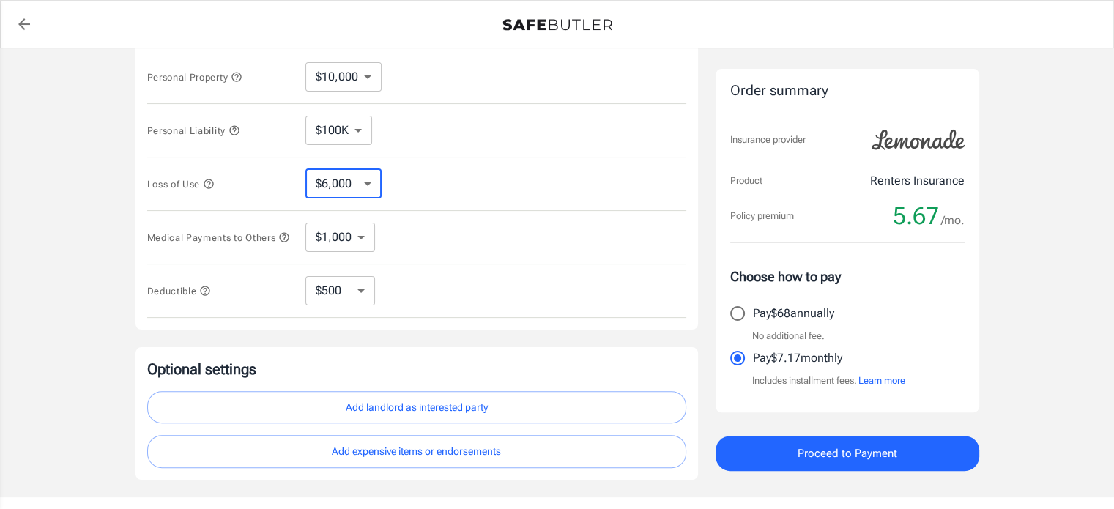
click at [346, 195] on select "$3,000 $6,000 $12,000 $21,000 $36,000 $60,000 $96,000 $153K $198K" at bounding box center [344, 183] width 76 height 29
click at [577, 200] on div "Loss of Use $3,000 $6,000 $12,000 $21,000 $36,000 $60,000 $96,000 $153K $198K ​" at bounding box center [416, 184] width 539 height 53
click at [336, 75] on select "$10,000 $15,000 $20,000 $25,000 $30,000 $40,000 $50,000 $100K $150K $200K $250K" at bounding box center [344, 76] width 76 height 29
select select "15000"
click at [349, 75] on select "$10,000 $15,000 $20,000 $25,000 $30,000 $40,000 $50,000 $100K $150K $200K $250K" at bounding box center [344, 76] width 76 height 29
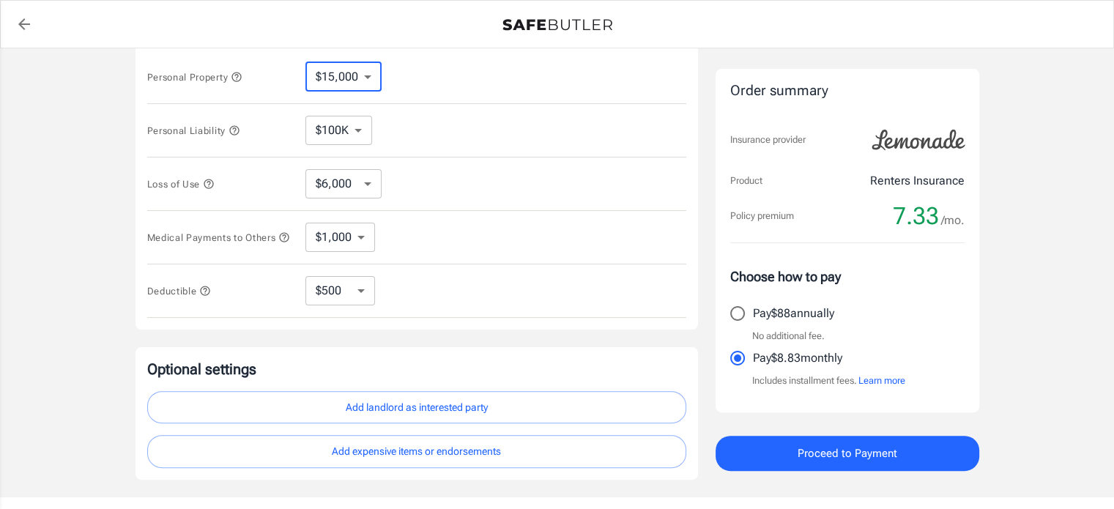
select select "10000"
click at [344, 73] on select "$10,000 $15,000 $20,000 $25,000 $30,000 $40,000 $50,000 $100K $150K $200K $250K" at bounding box center [344, 76] width 76 height 29
click at [306, 62] on select "$10,000 $15,000 $20,000 $25,000 $30,000 $40,000 $50,000 $100K $150K $200K $250K" at bounding box center [344, 76] width 76 height 29
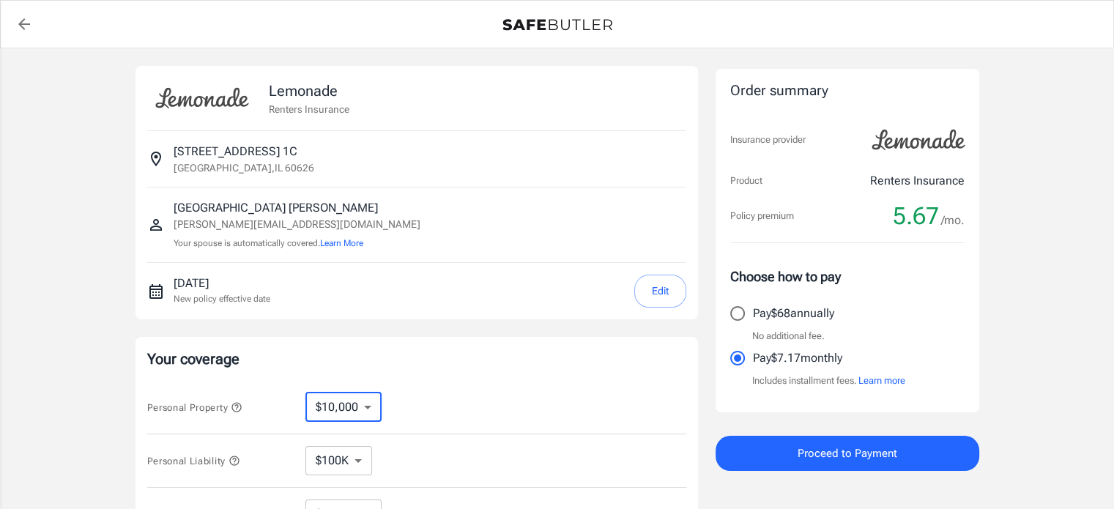
scroll to position [341, 0]
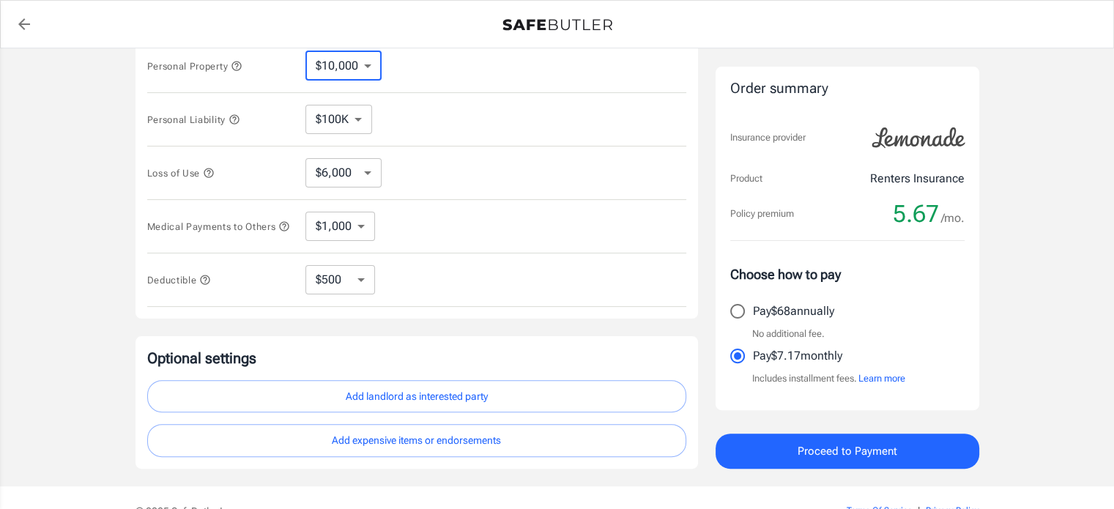
click at [336, 58] on select "$10,000 $15,000 $20,000 $25,000 $30,000 $40,000 $50,000 $100K $150K $200K $250K" at bounding box center [344, 65] width 76 height 29
select select "15000"
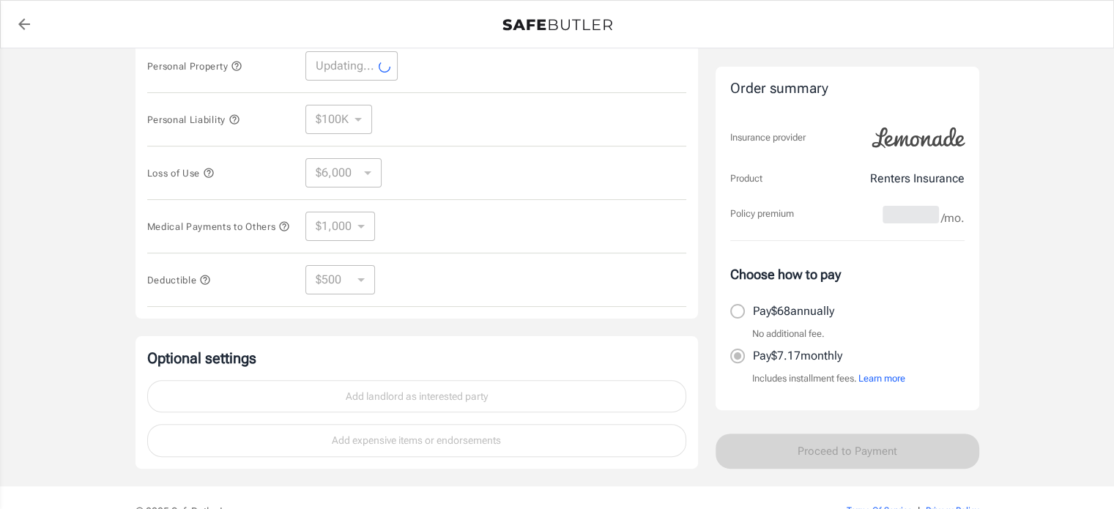
select select "15000"
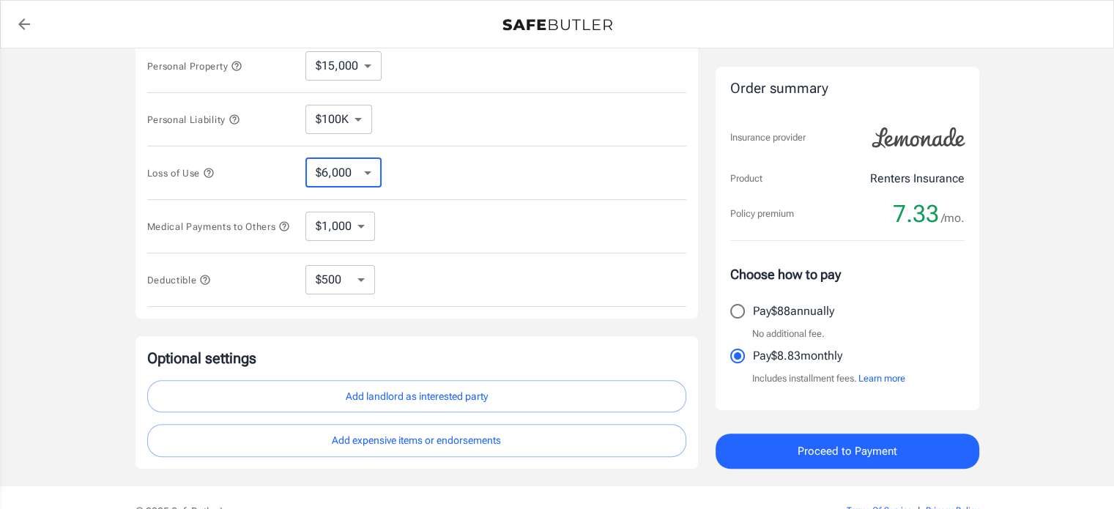
click at [347, 166] on select "$4,500 $6,000 $7,500 $13,500 $22,500 $34,500 $55,500 $85,500 $130K $200K" at bounding box center [344, 172] width 76 height 29
select select "4500"
click at [331, 163] on select "$4,500 $7,500 $13,500 $22,500 $34,500 $55,500 $85,500 $130K $200K" at bounding box center [344, 172] width 76 height 29
select select "7500"
click at [330, 179] on select "$4,500 $7,500 $13,500 $22,500 $34,500 $55,500 $85,500 $130K $200K" at bounding box center [344, 172] width 76 height 29
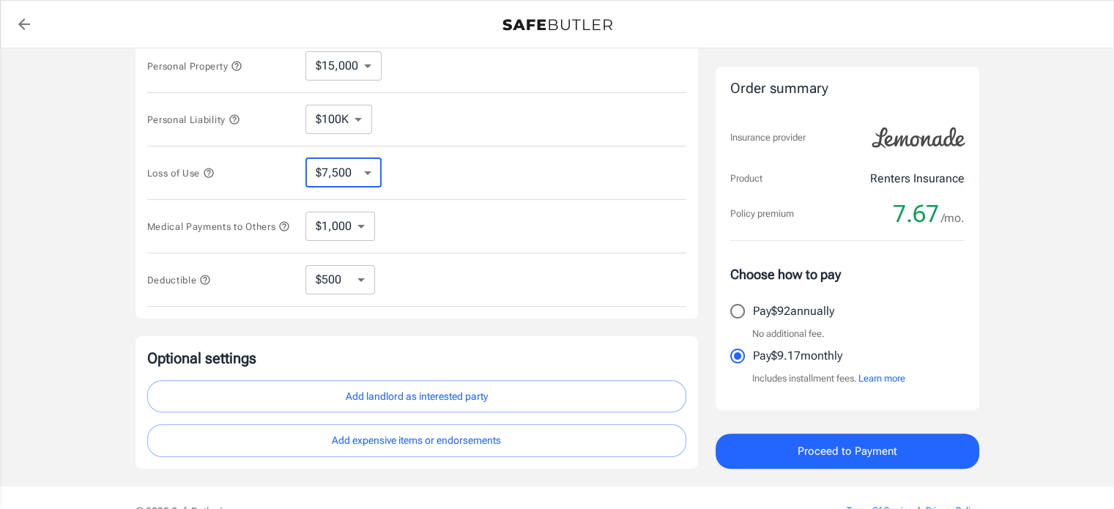
select select "4500"
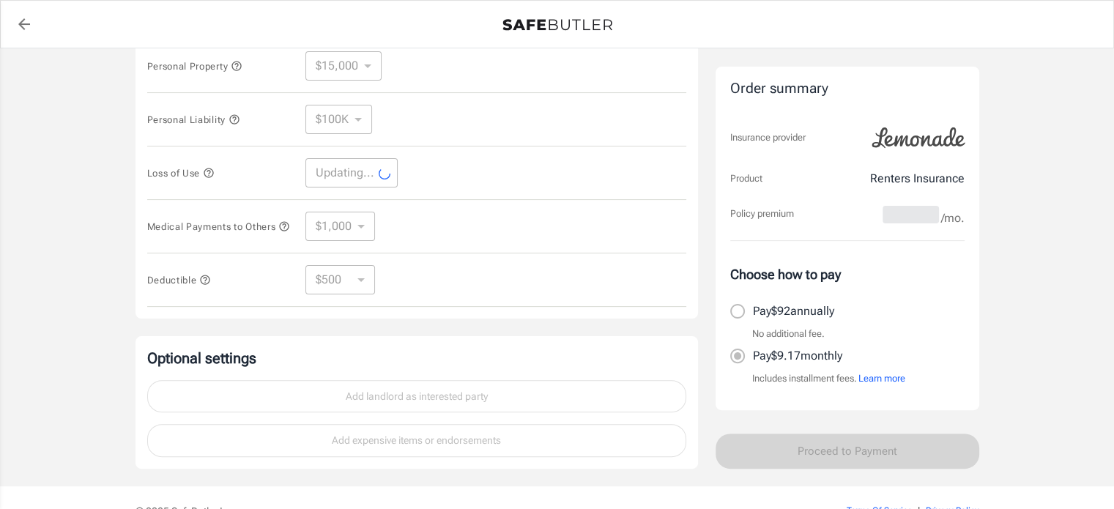
select select "4500"
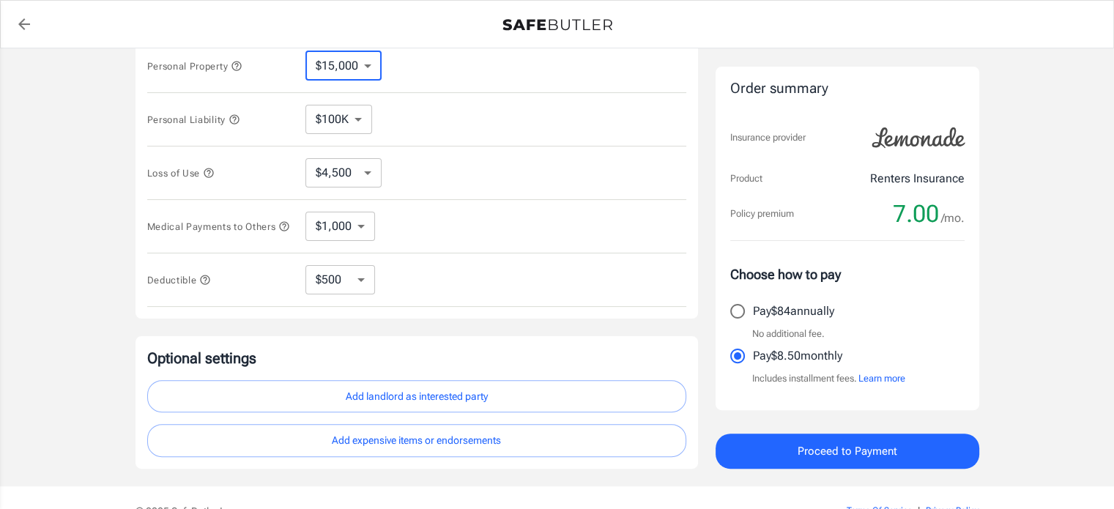
click at [341, 70] on select "$10,000 $15,000 $20,000 $25,000 $30,000 $40,000 $50,000 $100K $150K $200K $250K" at bounding box center [344, 65] width 76 height 29
select select "10000"
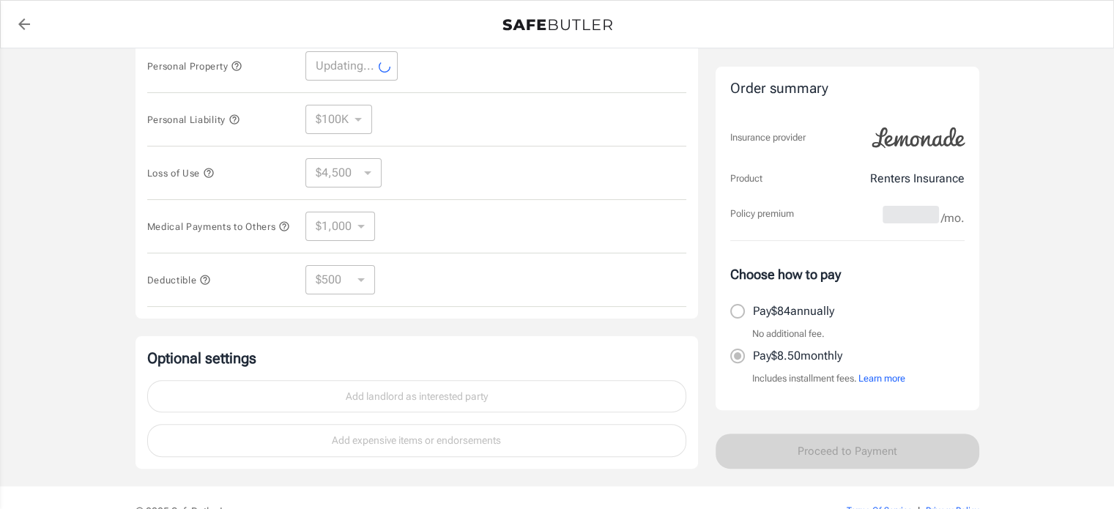
select select "10000"
select select "3000"
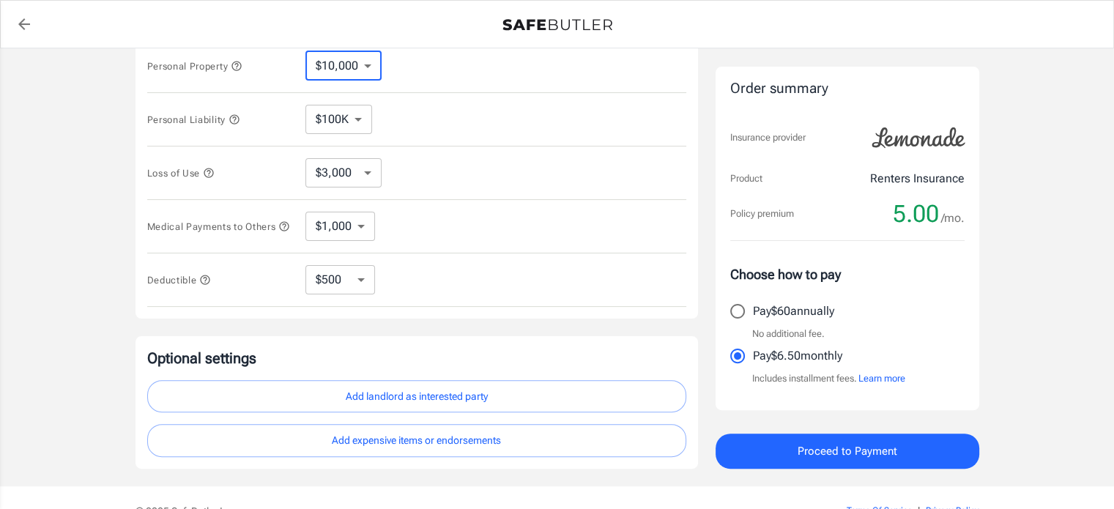
click at [334, 72] on select "$10,000 $15,000 $20,000 $25,000 $30,000 $40,000 $50,000 $100K $150K $200K $250K" at bounding box center [344, 65] width 76 height 29
select select "15000"
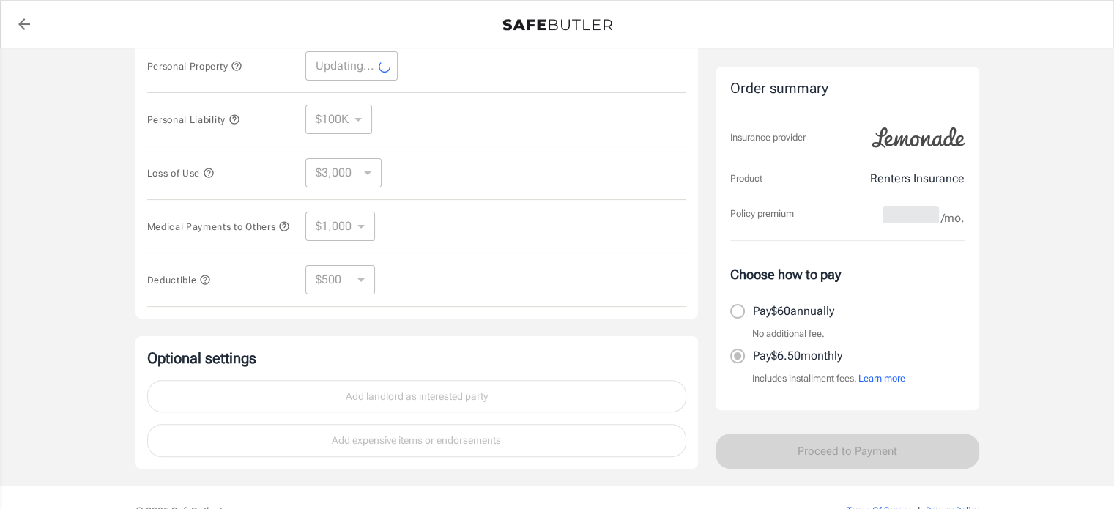
select select "15000"
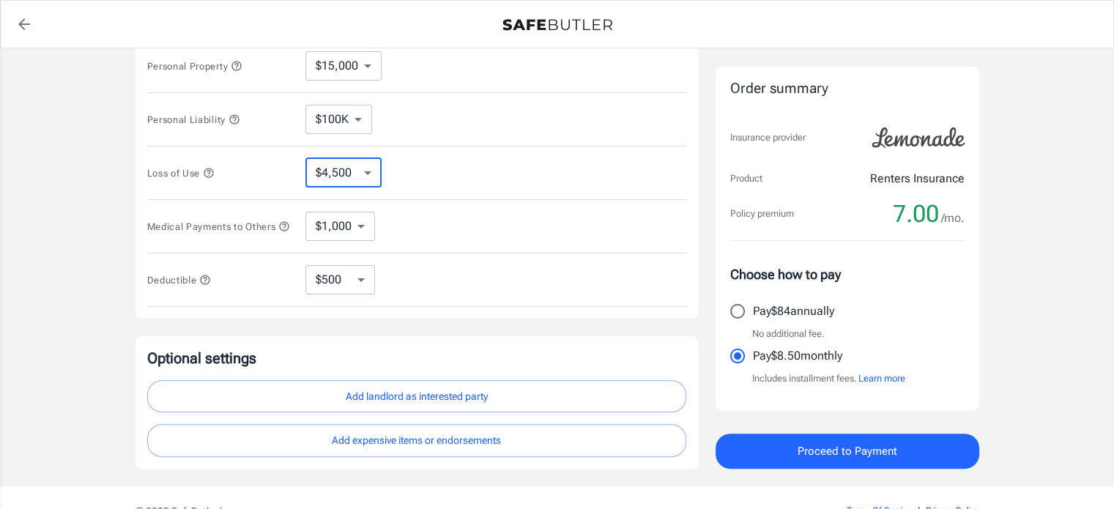
click at [336, 171] on select "$4,500 $7,500 $13,500 $22,500 $34,500 $55,500 $85,500 $130K $200K" at bounding box center [344, 172] width 76 height 29
select select "7500"
click at [328, 180] on select "$4,500 $7,500 $13,500 $22,500 $34,500 $55,500 $85,500 $130K $200K" at bounding box center [344, 172] width 76 height 29
select select "4500"
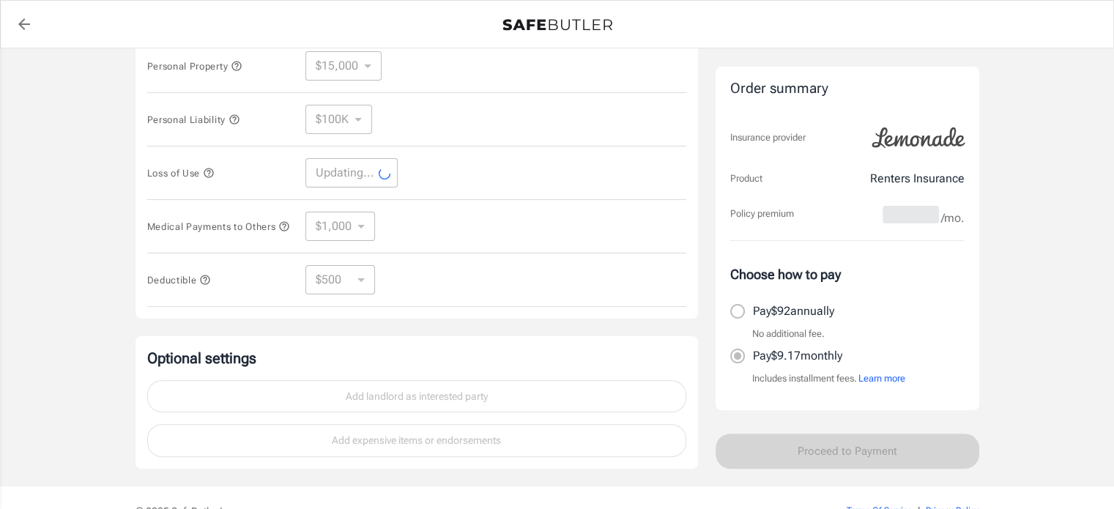
select select "4500"
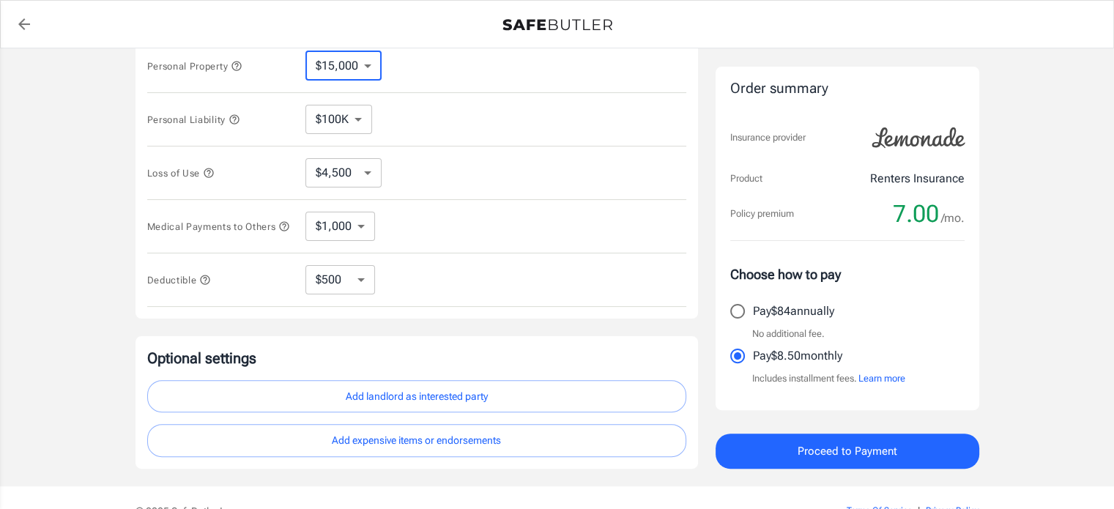
click at [341, 70] on select "$10,000 $15,000 $20,000 $25,000 $30,000 $40,000 $50,000 $100K $150K $200K $250K" at bounding box center [344, 65] width 76 height 29
select select "10000"
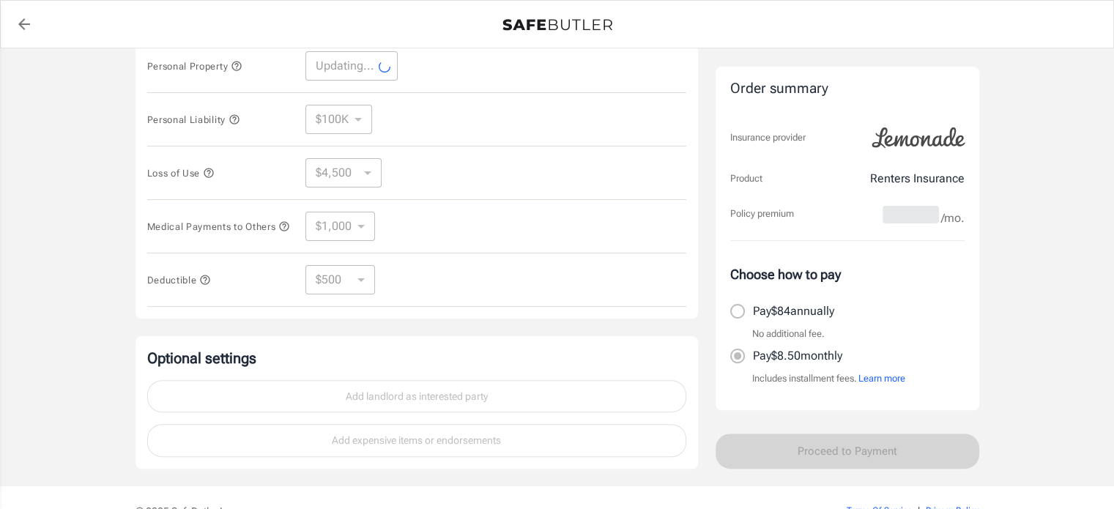
click at [241, 64] on icon "button" at bounding box center [237, 66] width 10 height 10
select select "10000"
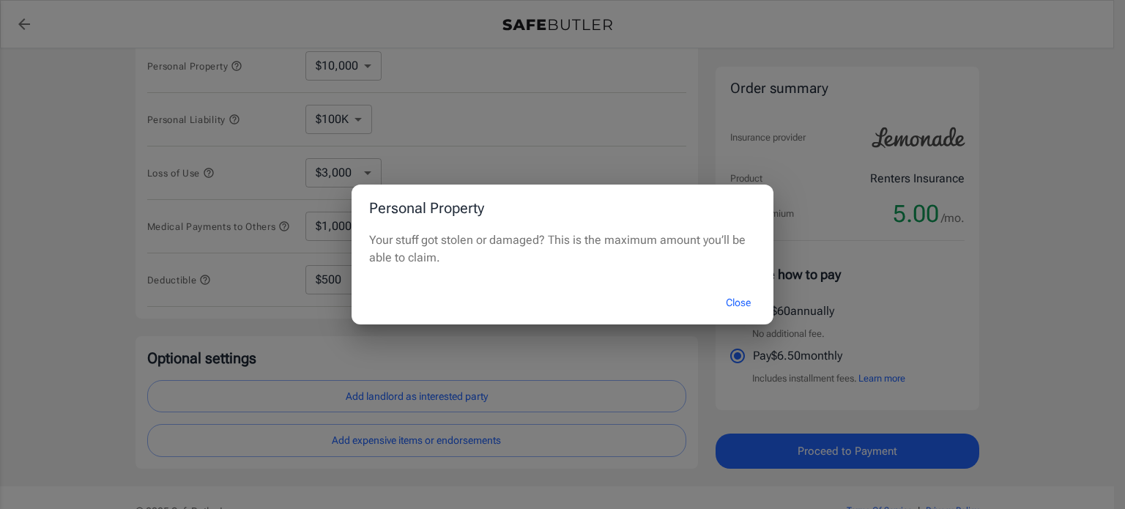
click at [735, 295] on button "Close" at bounding box center [738, 303] width 59 height 32
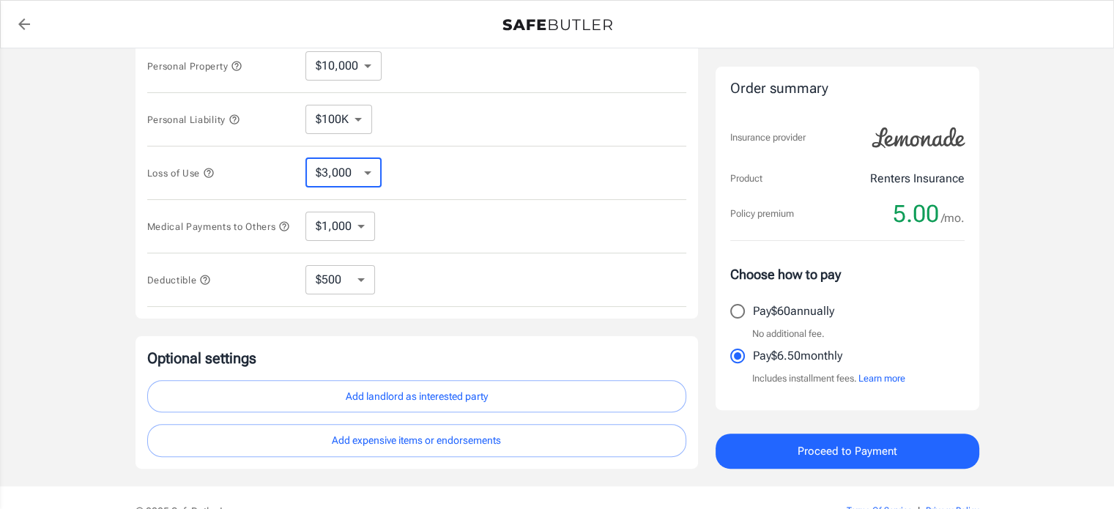
click at [354, 164] on select "$3,000 $6,000 $12,000 $21,000 $36,000 $60,000 $96,000 $153K $198K" at bounding box center [344, 172] width 76 height 29
click at [205, 170] on icon "button" at bounding box center [209, 173] width 12 height 12
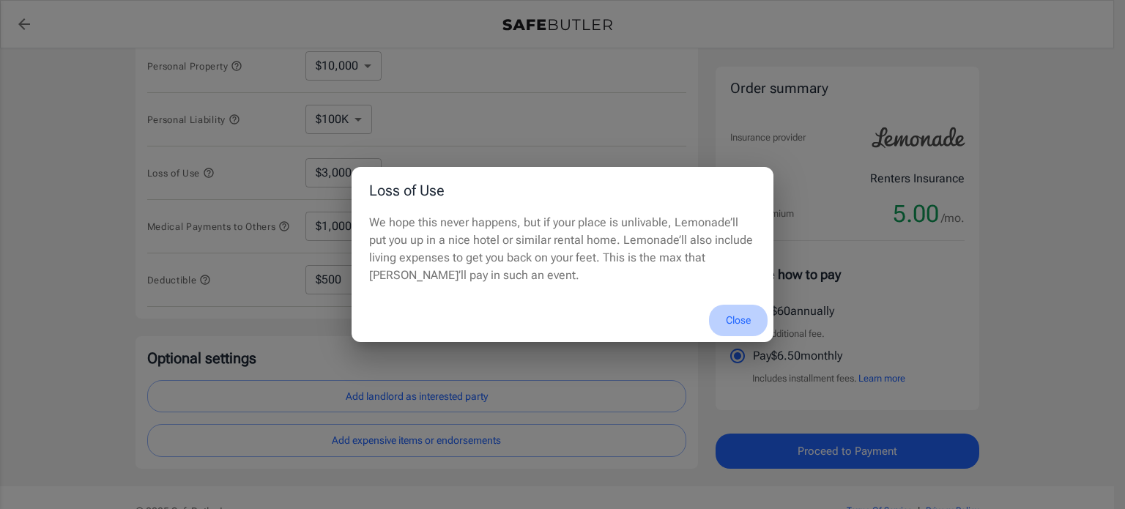
click at [738, 317] on button "Close" at bounding box center [738, 321] width 59 height 32
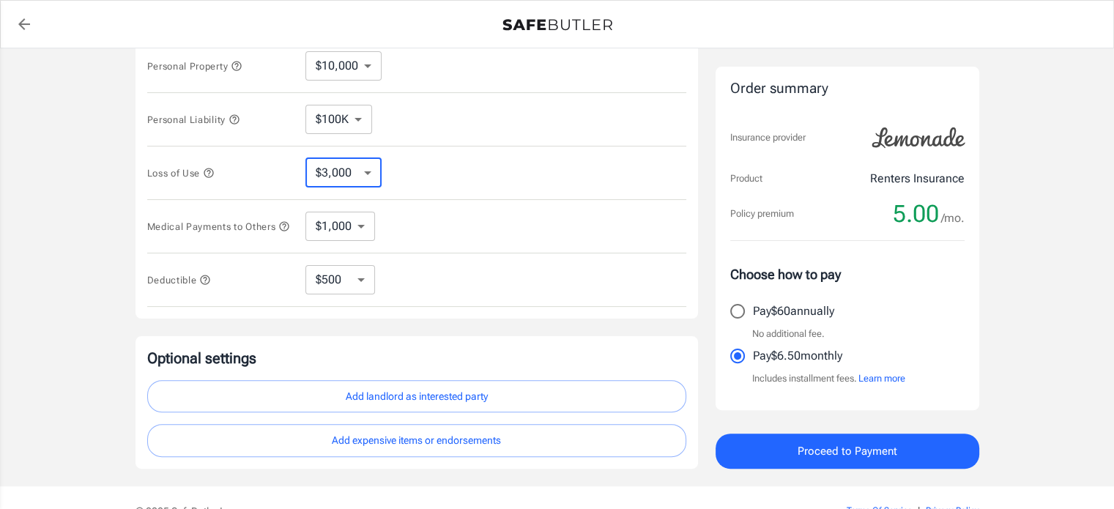
click at [327, 159] on select "$3,000 $6,000 $12,000 $21,000 $36,000 $60,000 $96,000 $153K $198K" at bounding box center [344, 172] width 76 height 29
select select "6000"
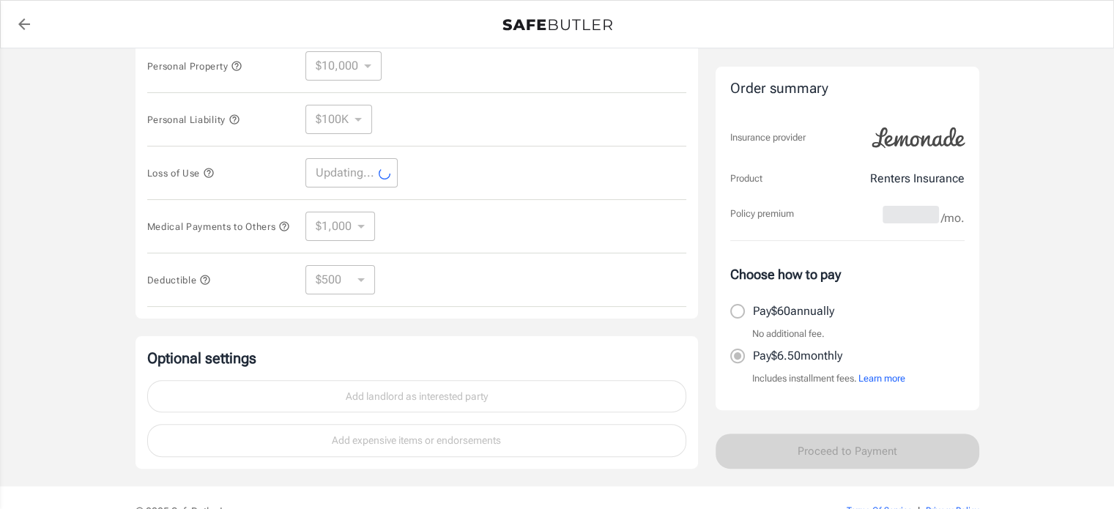
select select "6000"
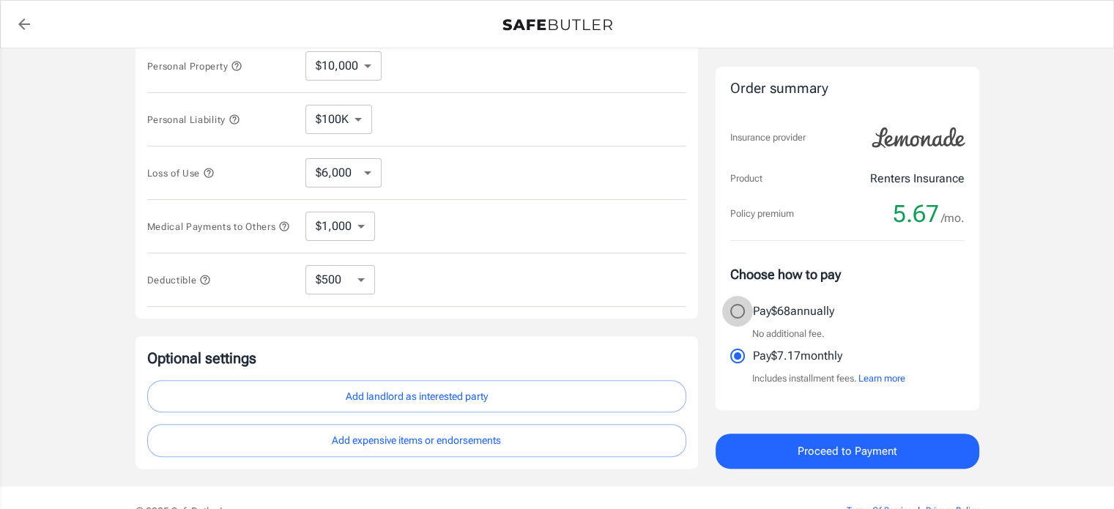
click at [734, 308] on input "Pay $68 annually" at bounding box center [737, 311] width 31 height 31
radio input "true"
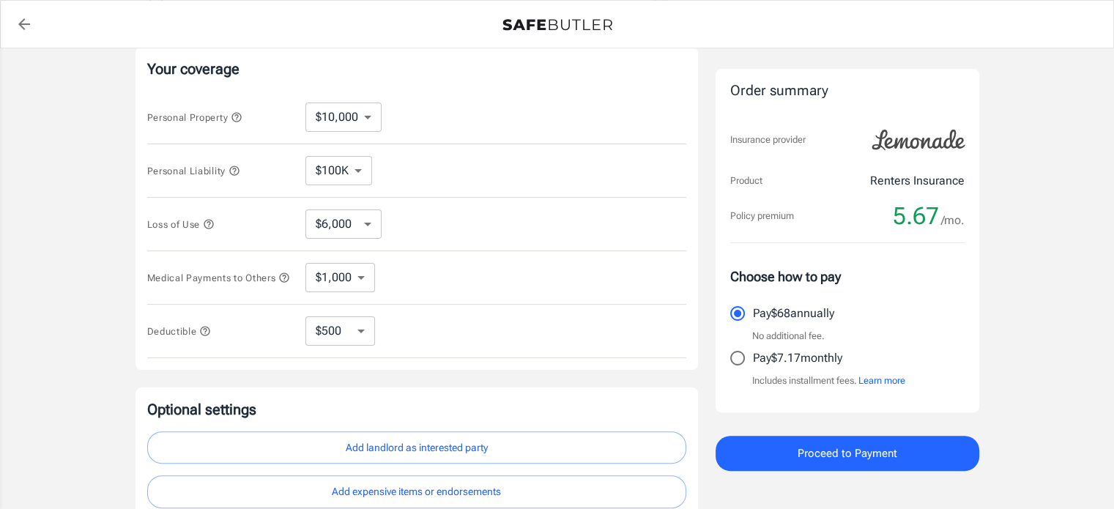
scroll to position [424, 0]
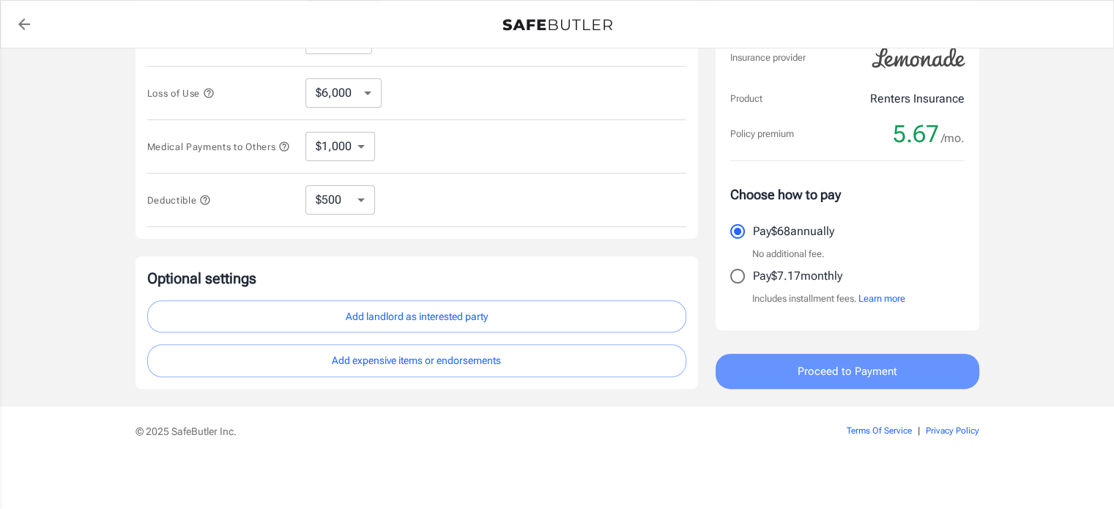
click at [785, 385] on button "Proceed to Payment" at bounding box center [848, 371] width 264 height 35
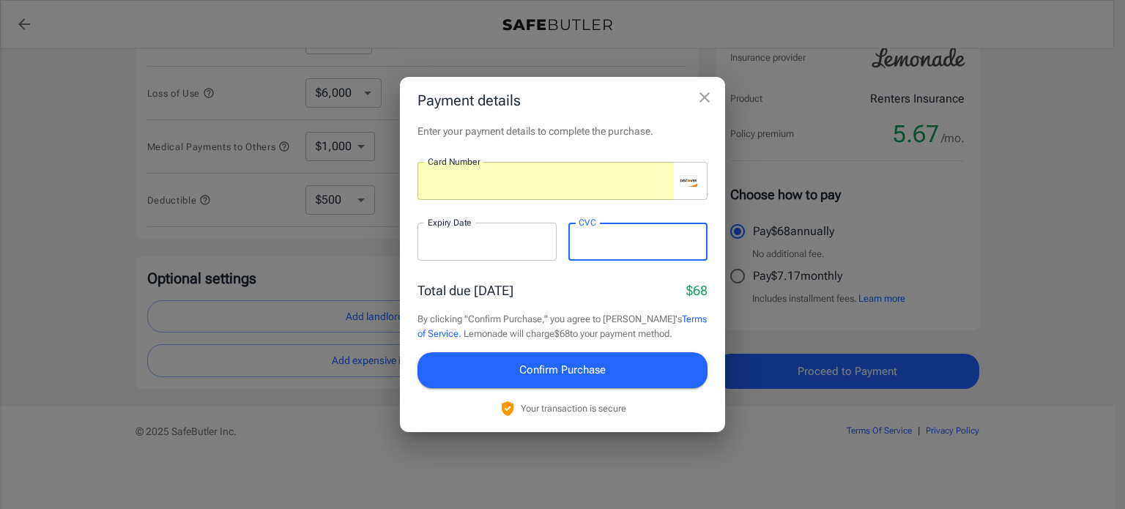
click at [486, 367] on button "Confirm Purchase" at bounding box center [563, 369] width 290 height 35
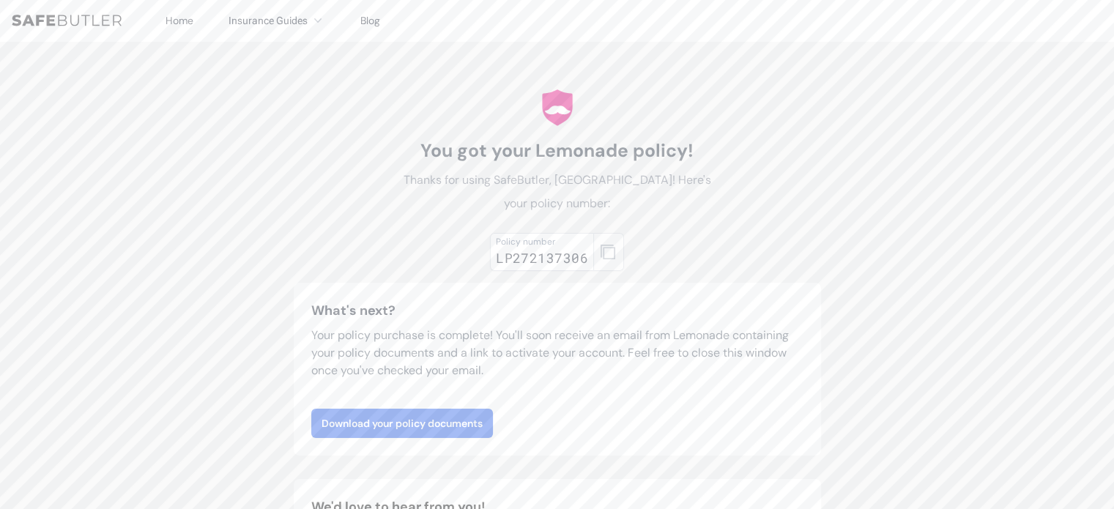
click at [605, 257] on icon "button" at bounding box center [608, 252] width 15 height 15
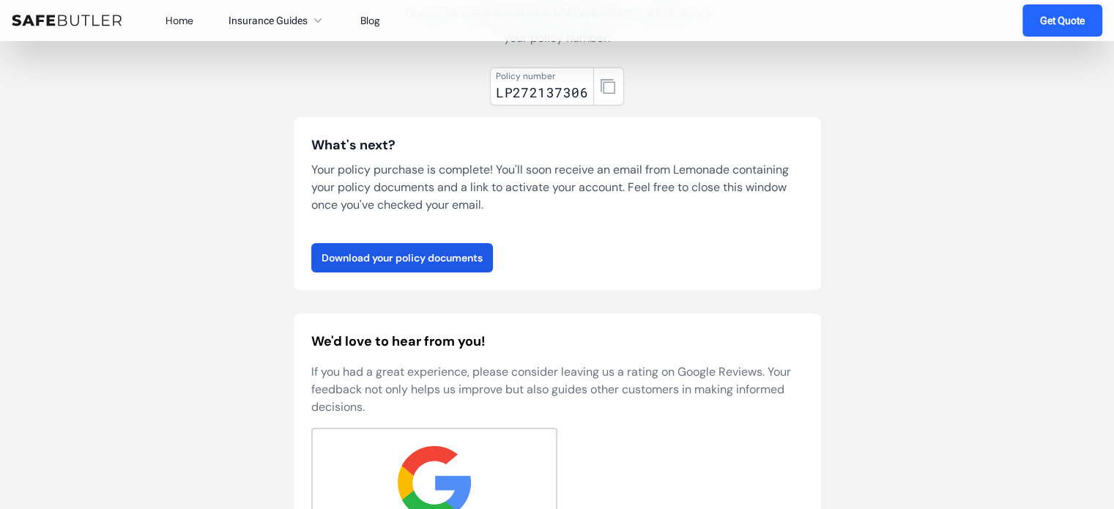
scroll to position [164, 0]
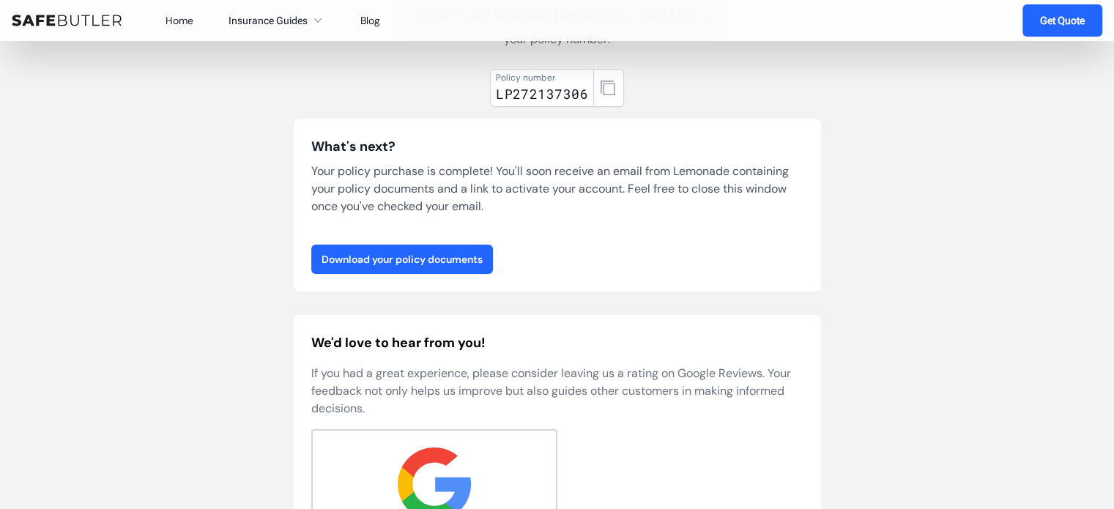
click at [361, 261] on link "Download your policy documents" at bounding box center [402, 259] width 182 height 29
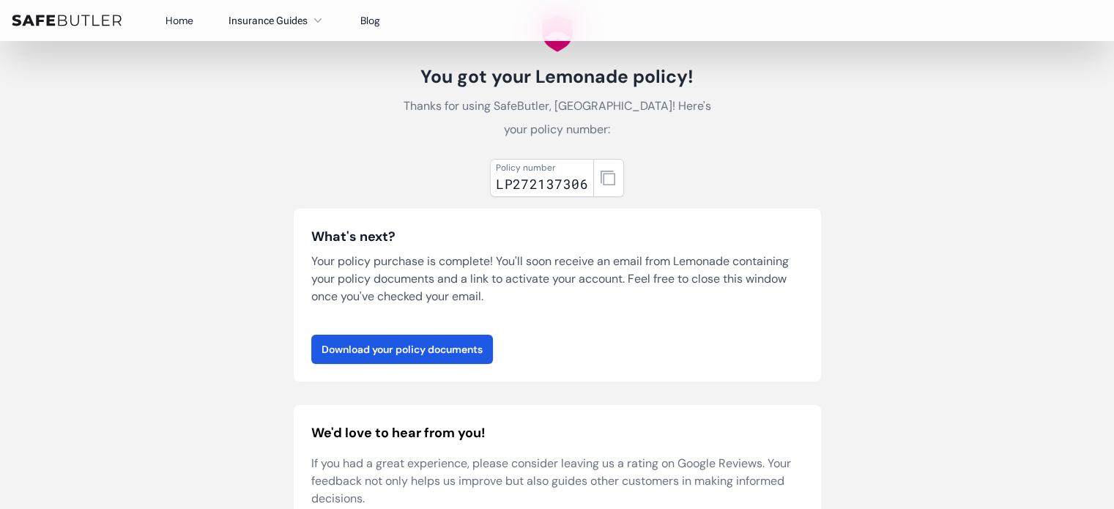
scroll to position [0, 0]
